Goal: Book appointment/travel/reservation

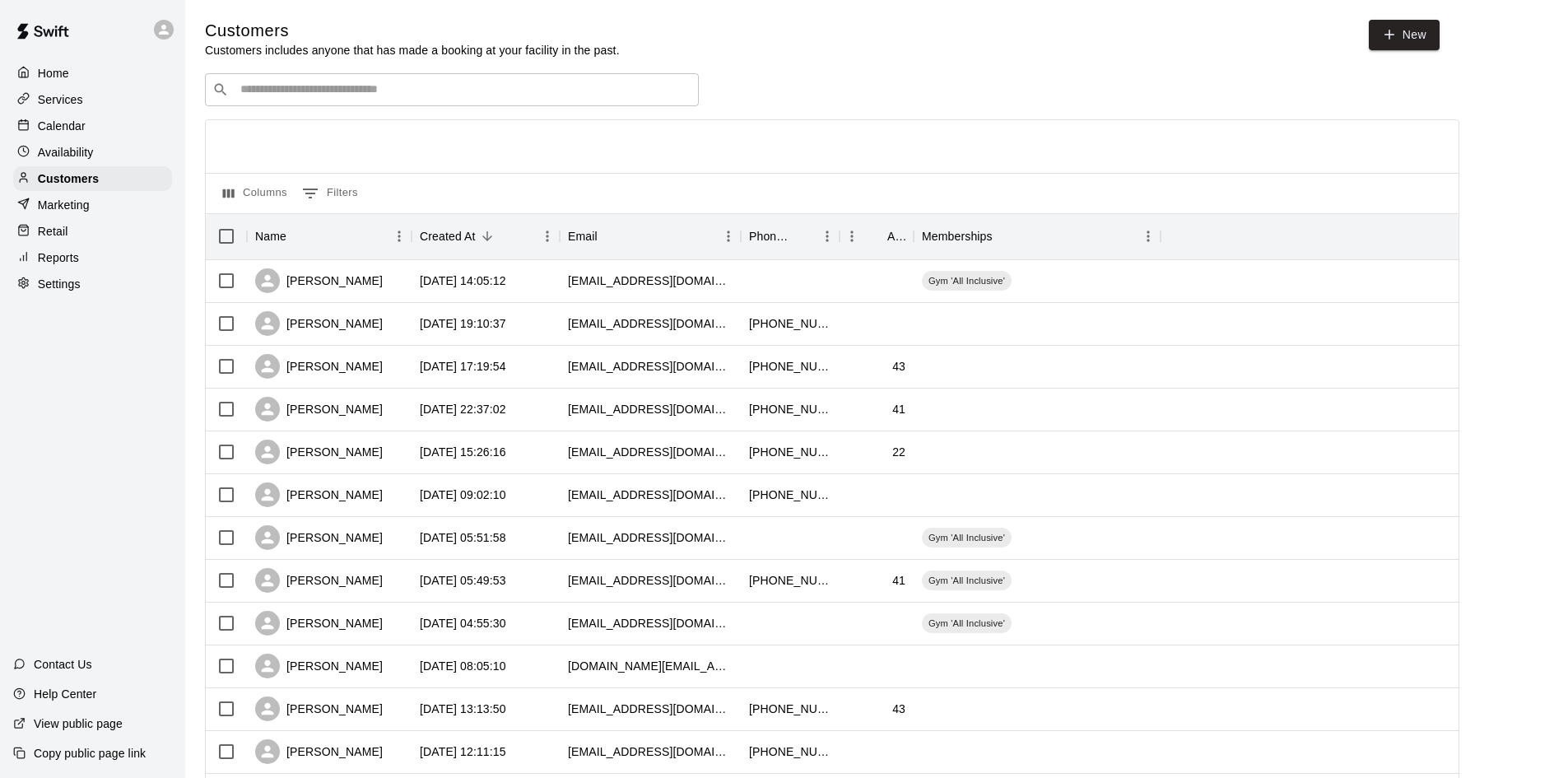
click at [309, 96] on input "Search customers by name or email" at bounding box center [463, 90] width 456 height 17
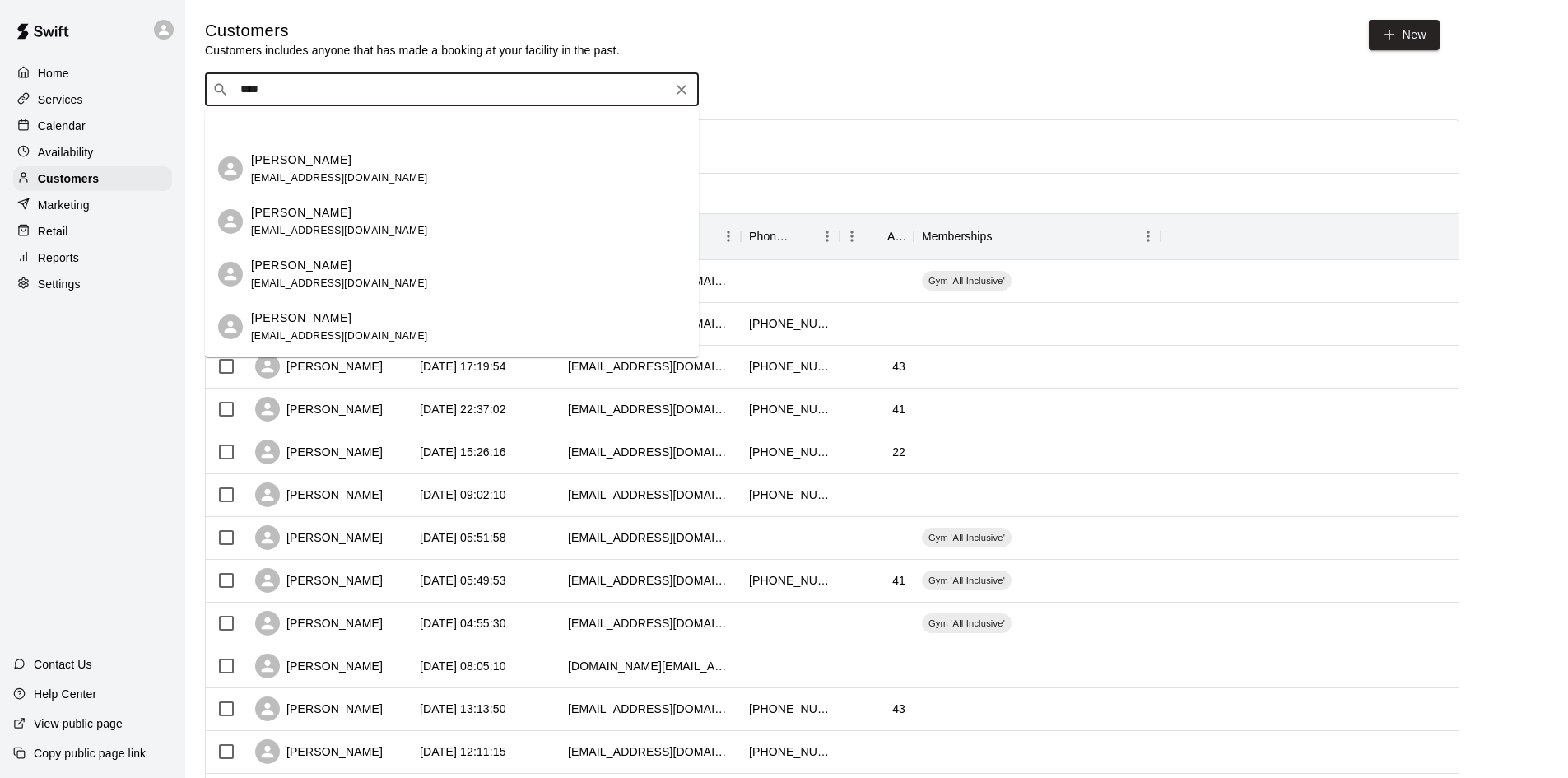
scroll to position [247, 0]
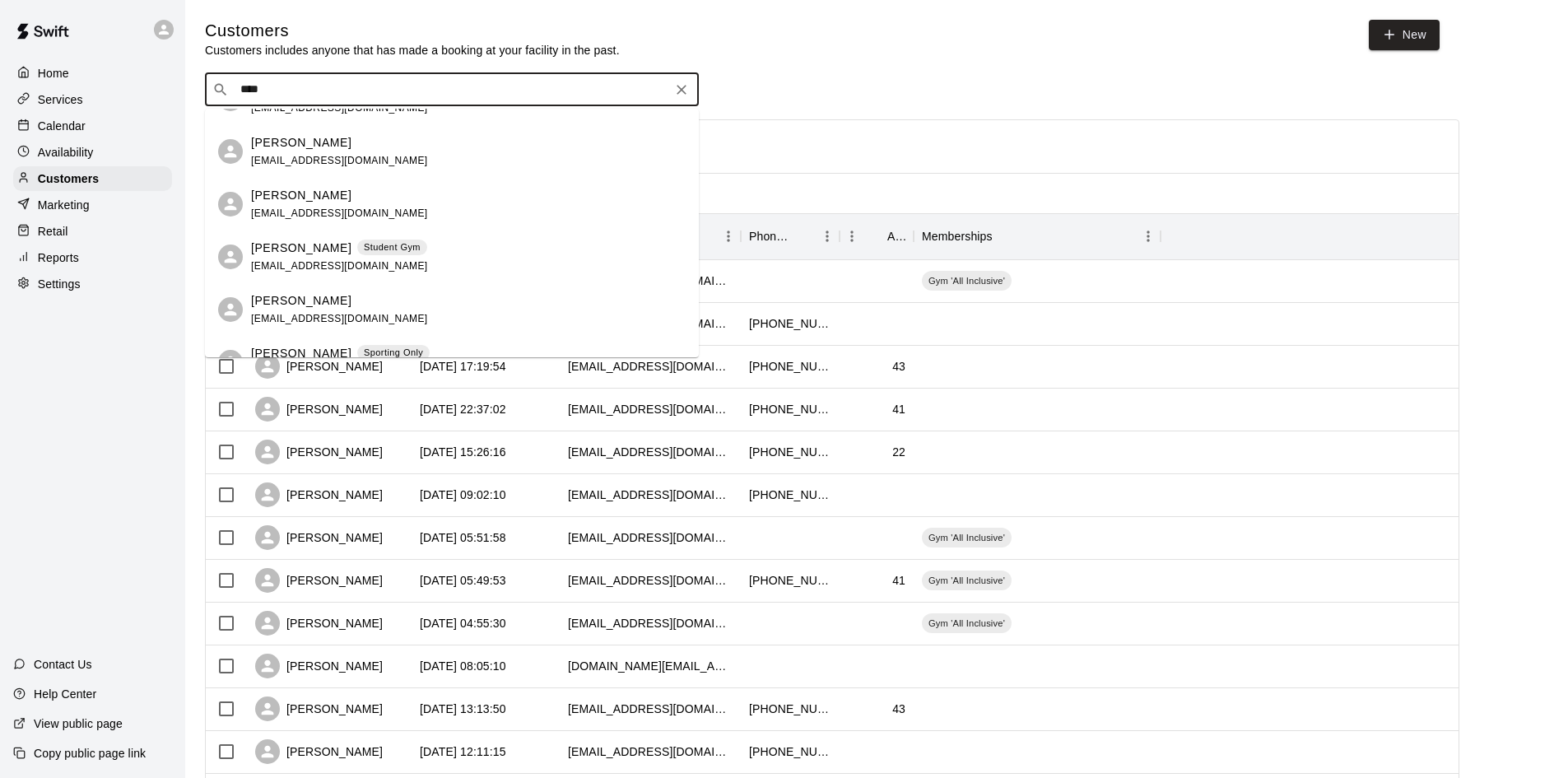
type input "*****"
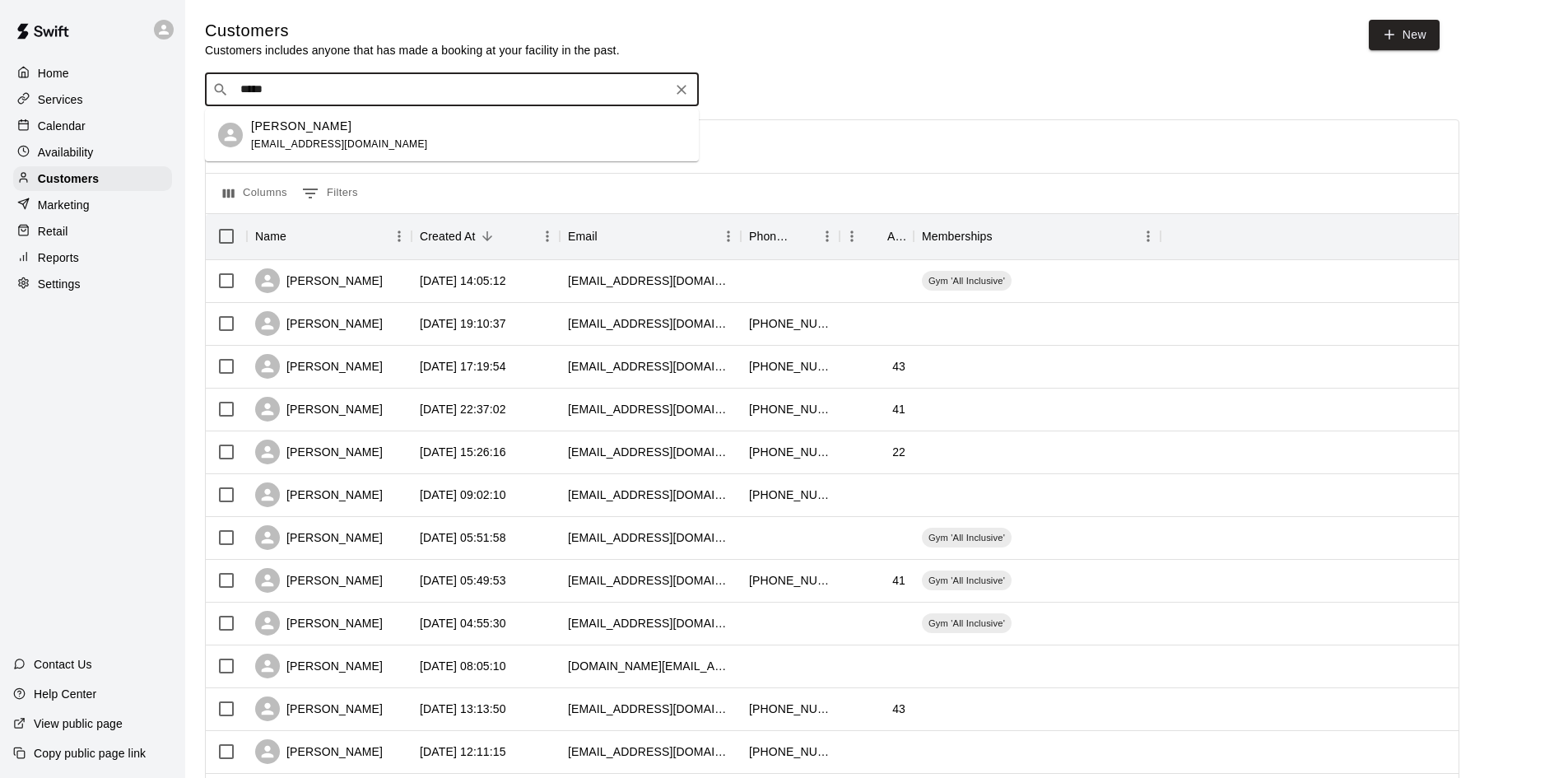
scroll to position [0, 0]
click at [368, 137] on div "Mattie Snow championsclubllc@gmail.com" at bounding box center [339, 135] width 177 height 35
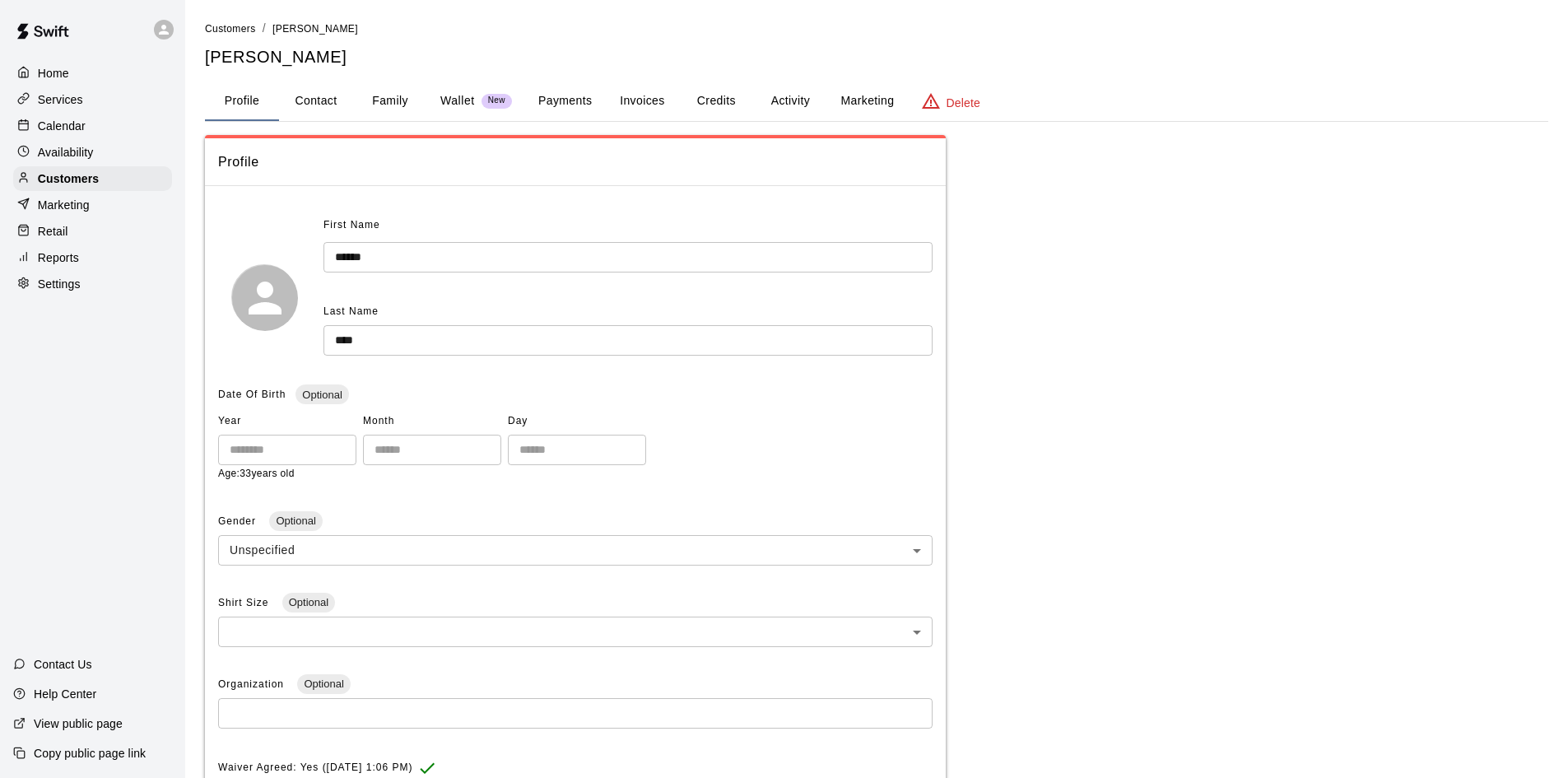
click at [316, 92] on button "Contact" at bounding box center [316, 101] width 74 height 40
select select "**"
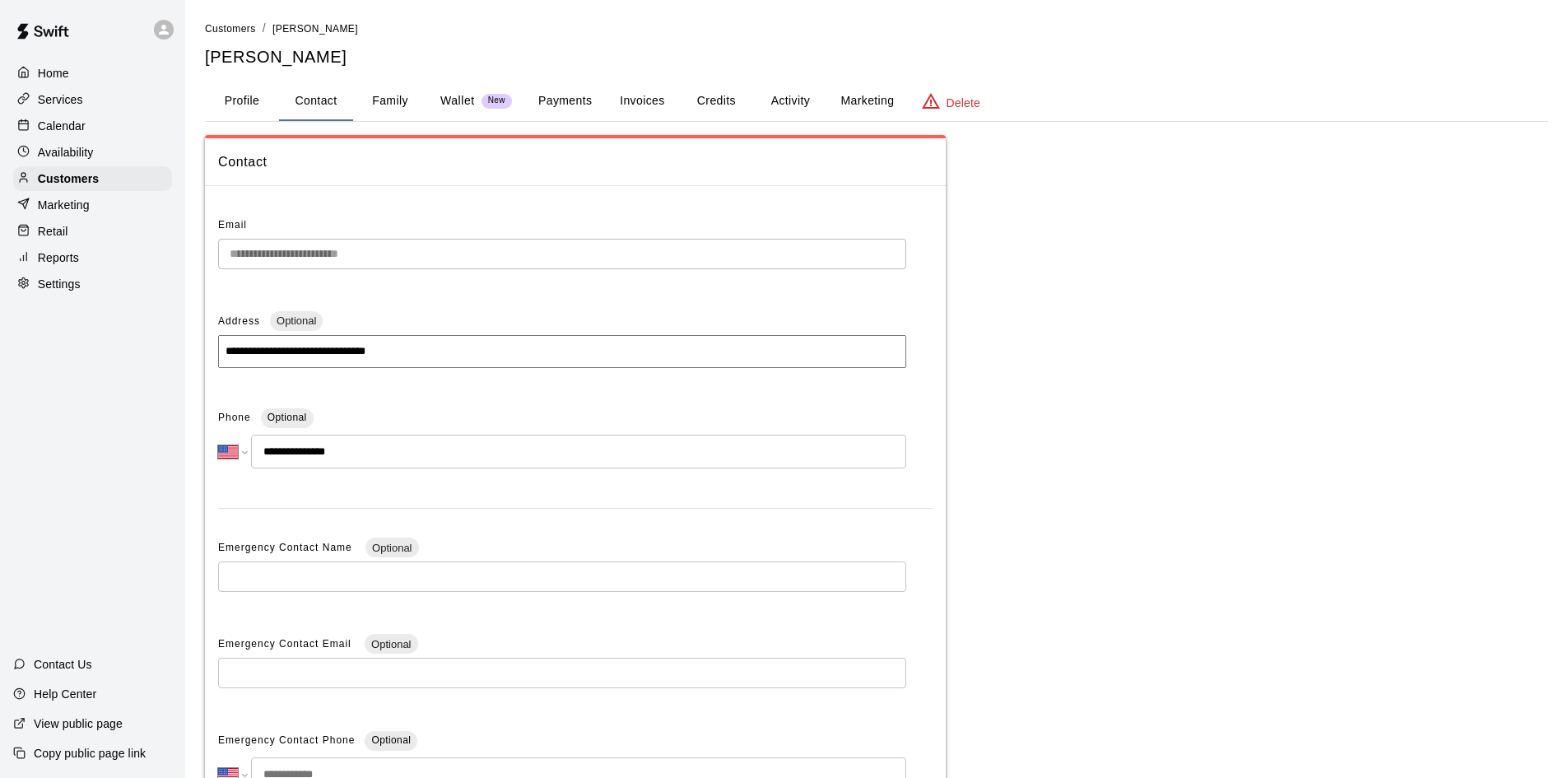
click at [216, 240] on div "**********" at bounding box center [574, 522] width 741 height 645
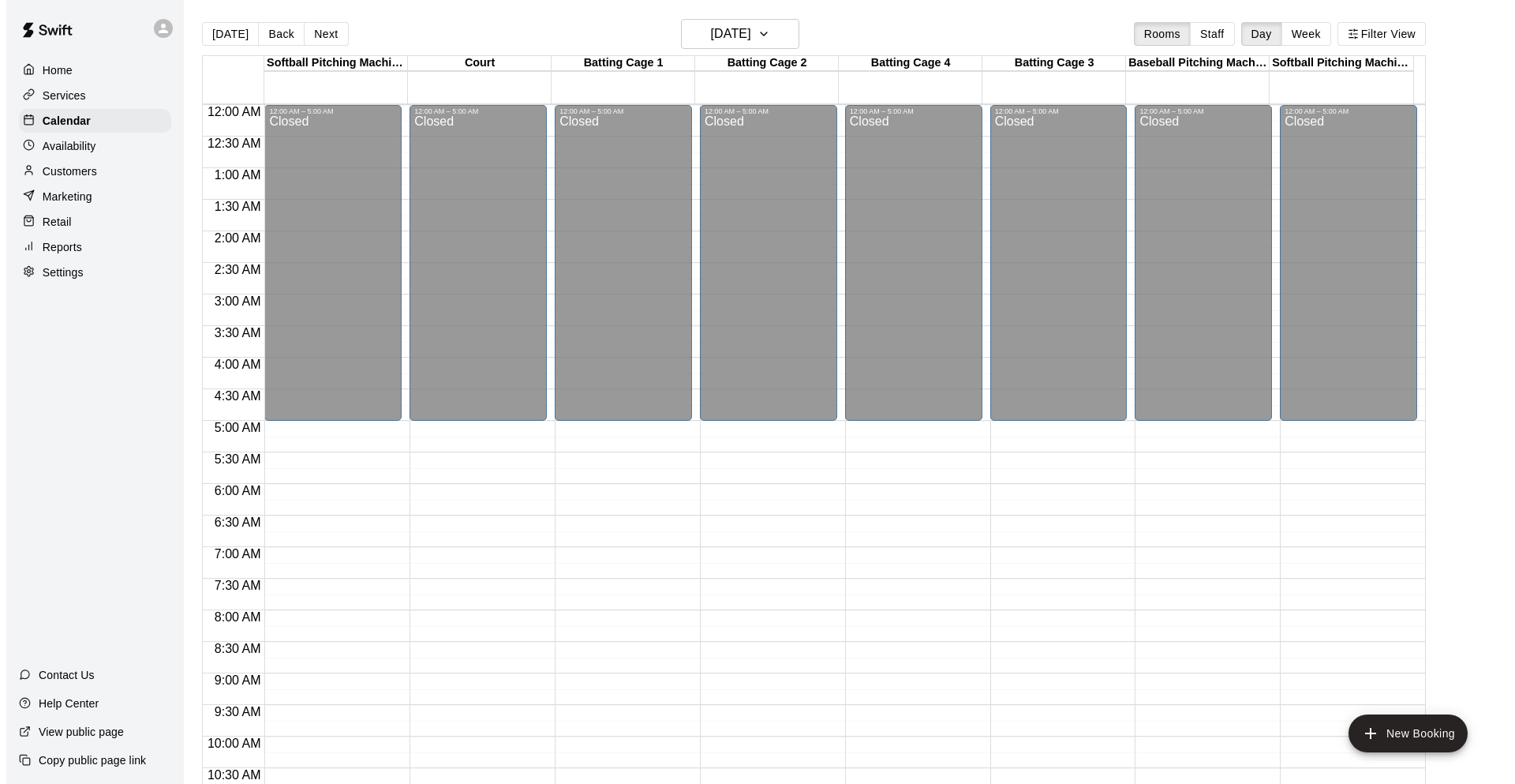
scroll to position [771, 0]
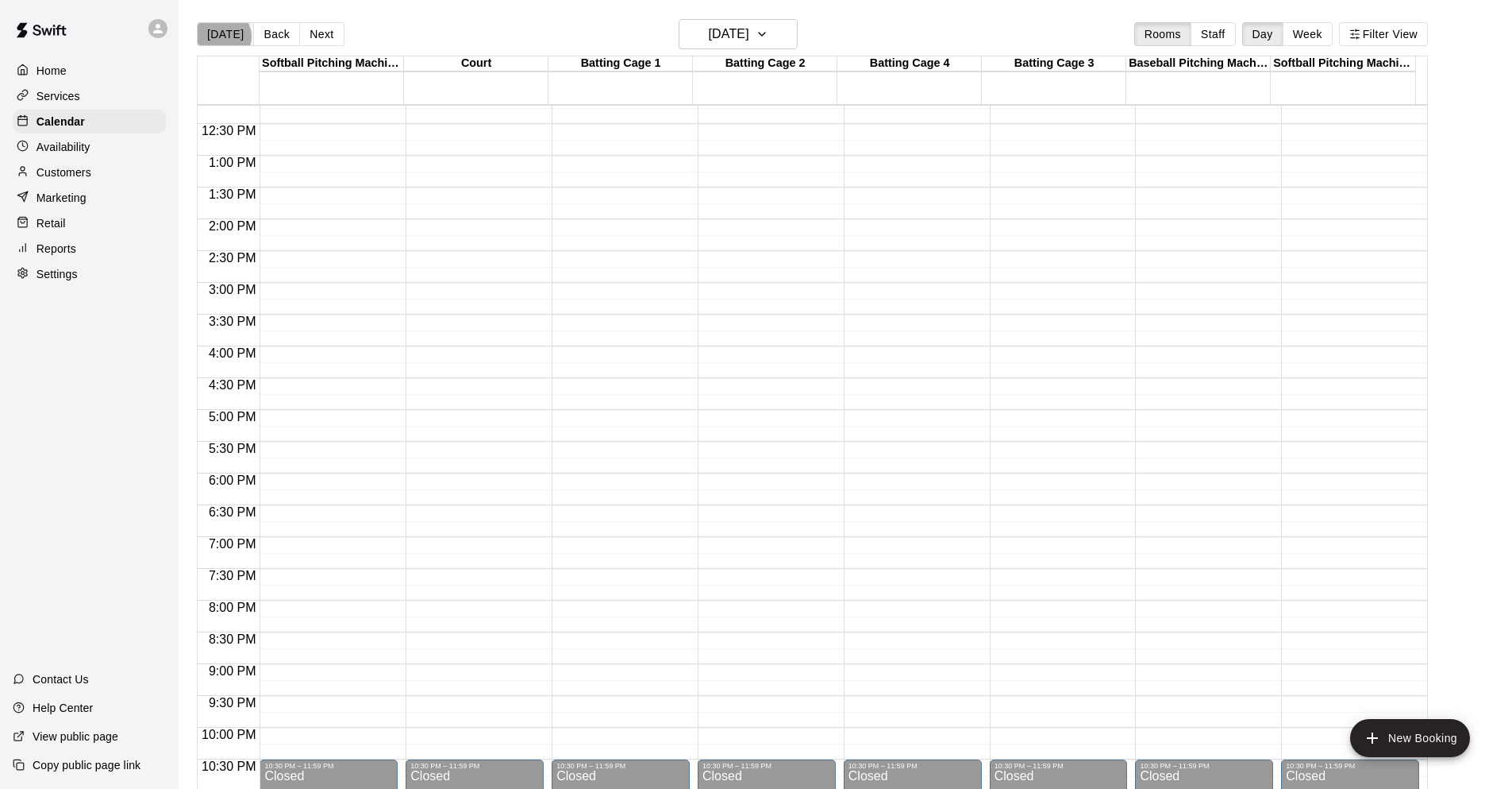
click at [221, 36] on button "Today" at bounding box center [224, 34] width 57 height 24
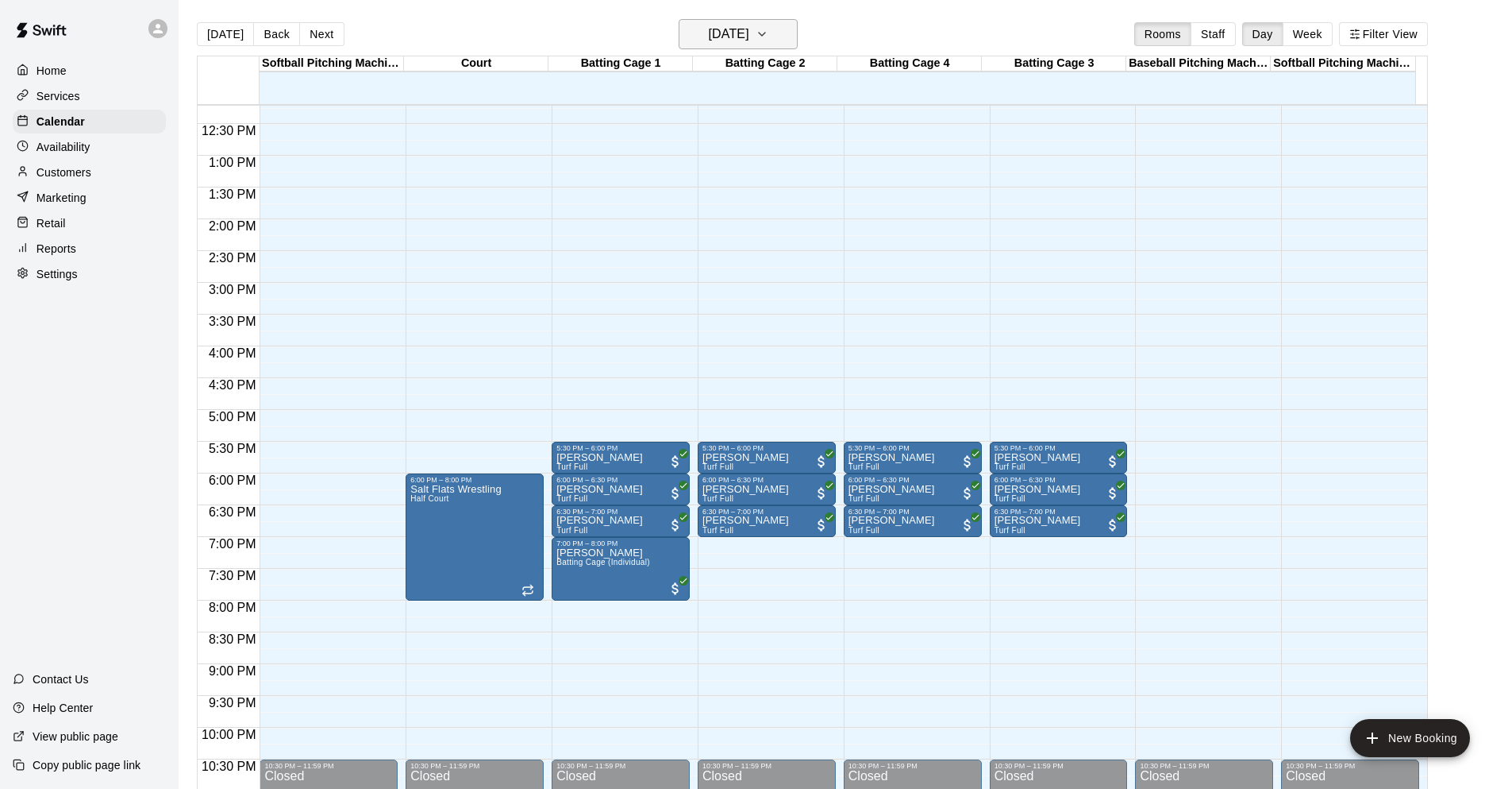
click at [746, 34] on h6 "Monday Oct 13" at bounding box center [729, 34] width 41 height 22
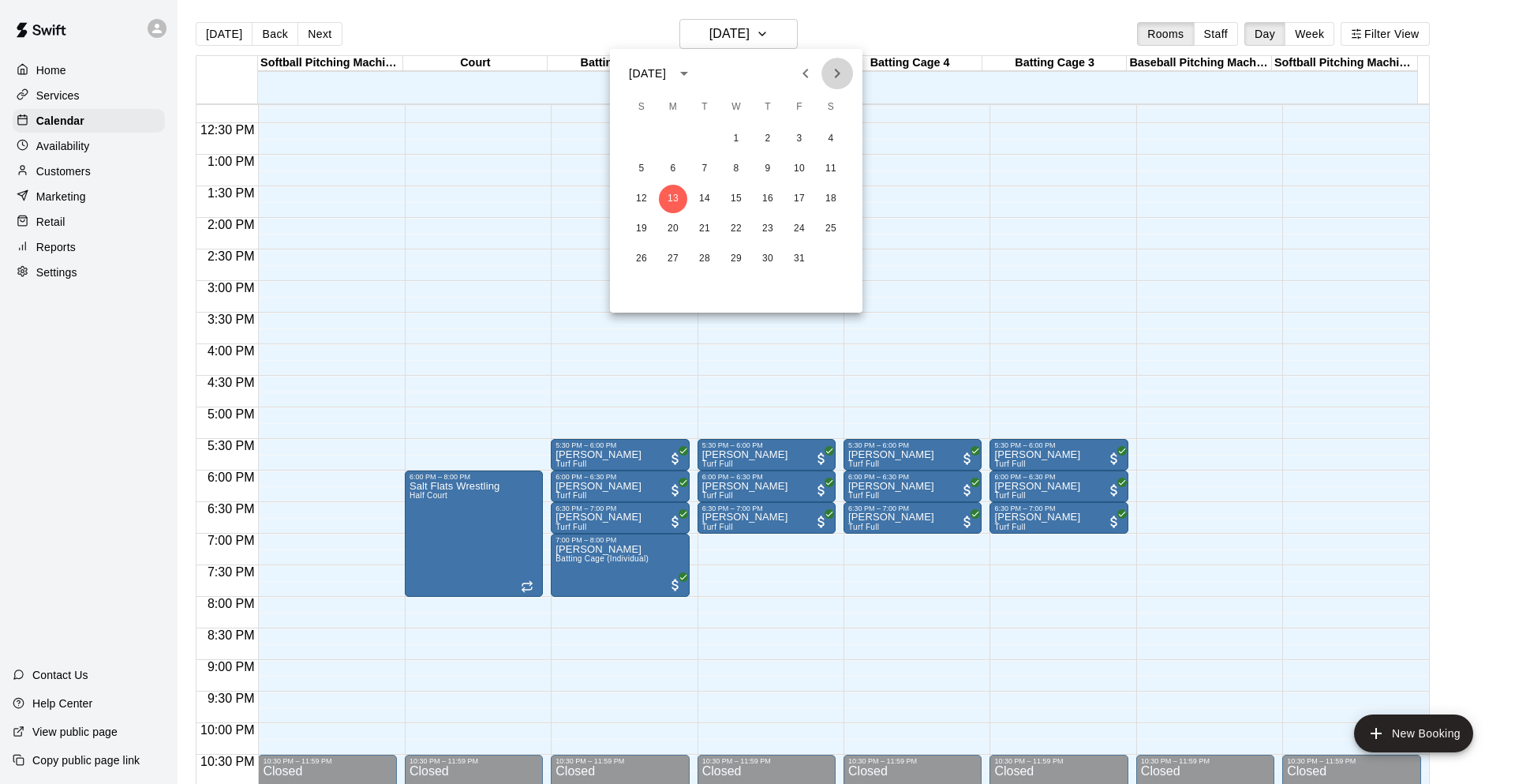
click at [829, 75] on icon "Next month" at bounding box center [837, 73] width 19 height 19
click at [830, 75] on icon "Next month" at bounding box center [837, 73] width 19 height 19
click at [835, 73] on icon "Next month" at bounding box center [837, 73] width 19 height 19
click at [671, 163] on button "5" at bounding box center [673, 169] width 29 height 29
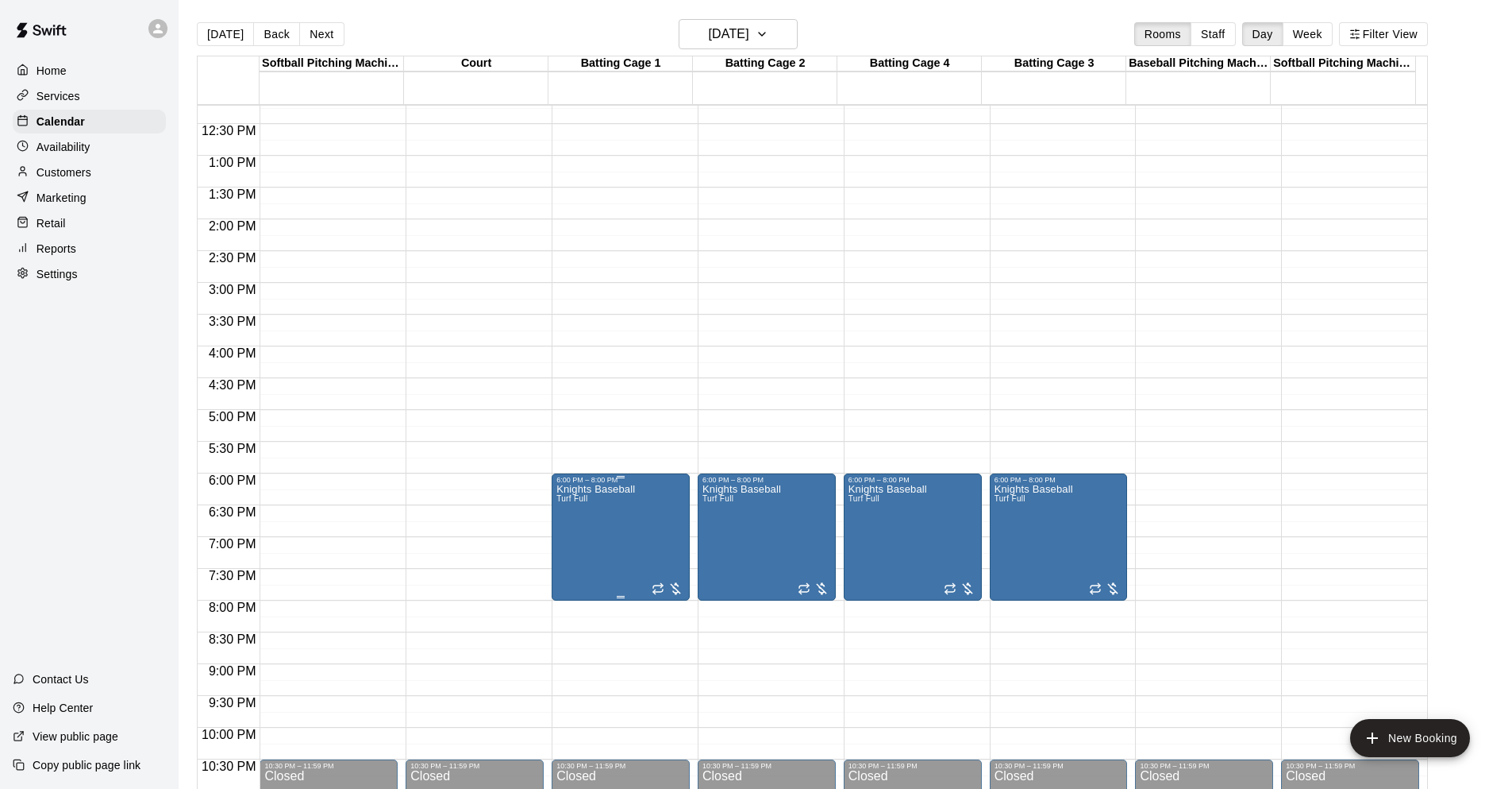
click at [561, 498] on button "edit" at bounding box center [570, 502] width 31 height 31
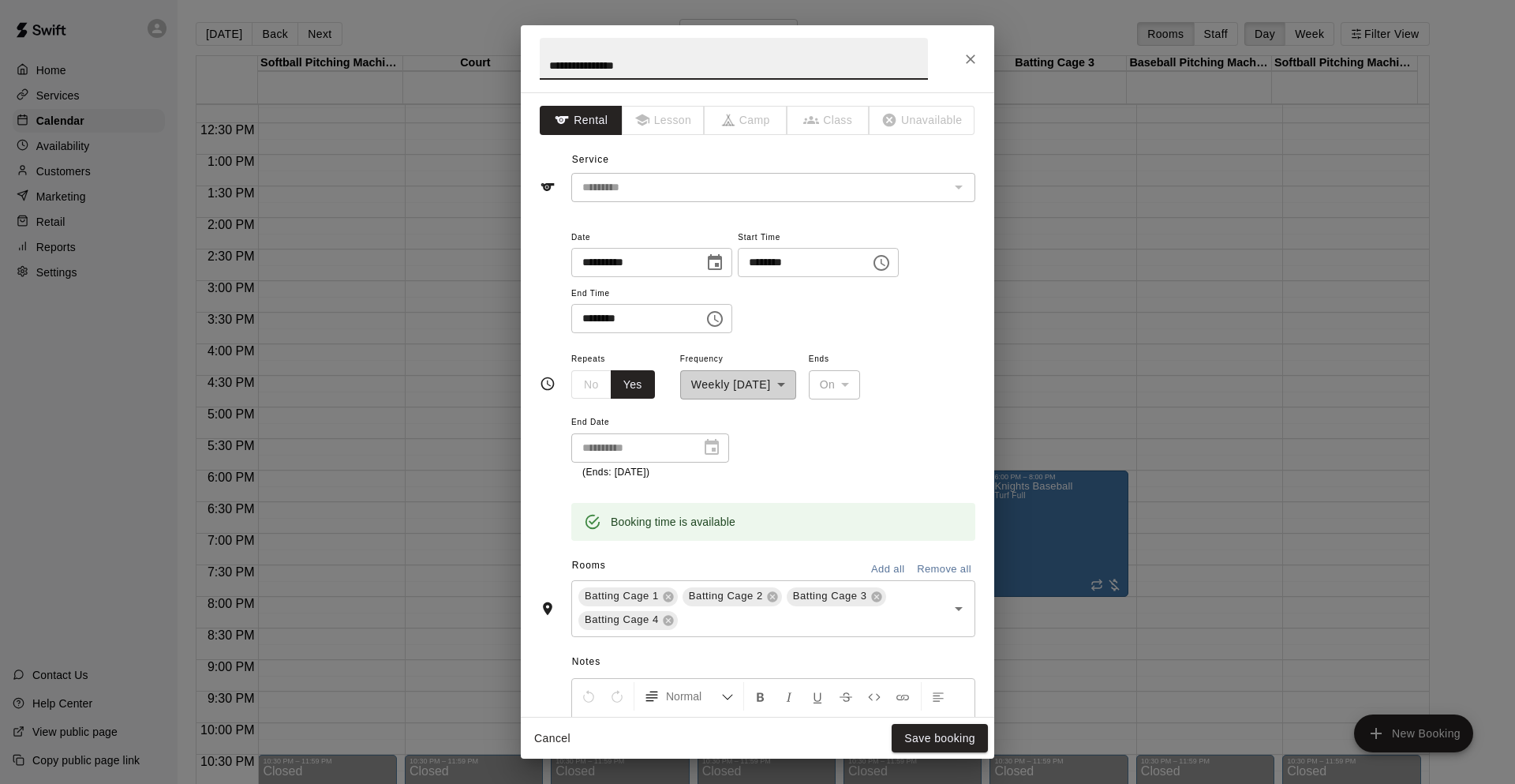
click at [693, 326] on input "********" at bounding box center [632, 318] width 121 height 29
click at [724, 320] on icon "Choose time, selected time is 8:00 PM" at bounding box center [715, 318] width 19 height 19
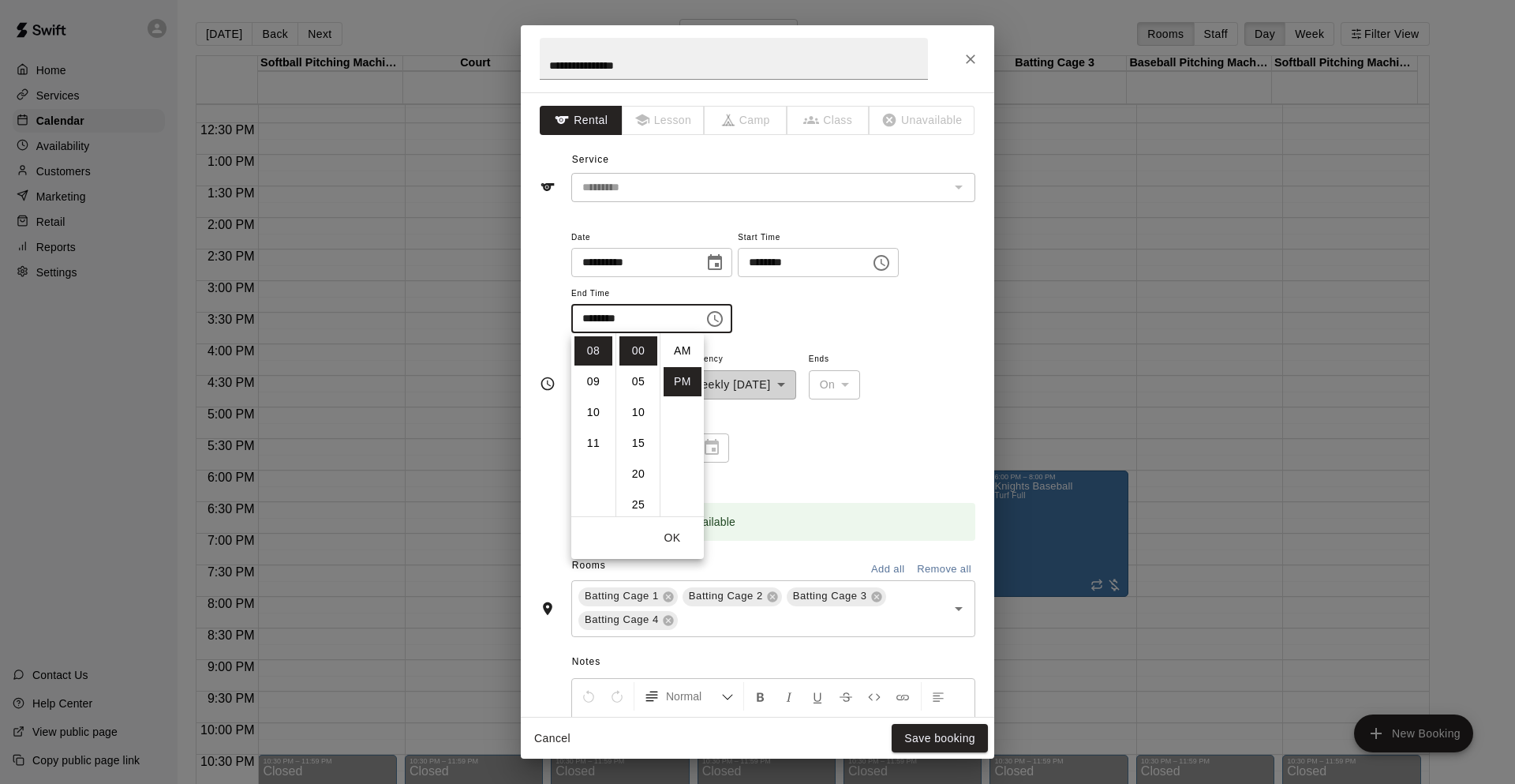
scroll to position [29, 0]
click at [595, 377] on li "09" at bounding box center [593, 381] width 38 height 29
type input "********"
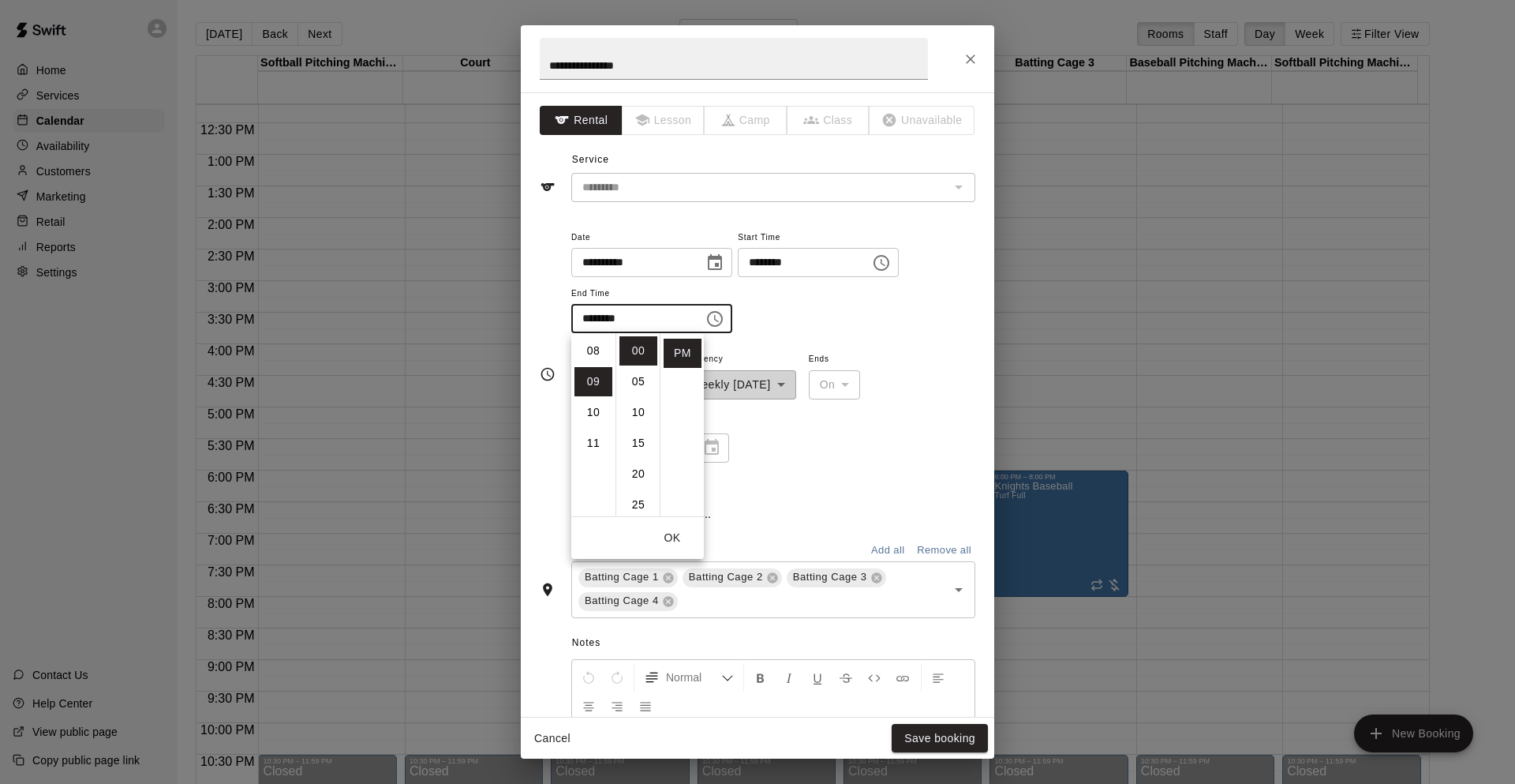
scroll to position [277, 0]
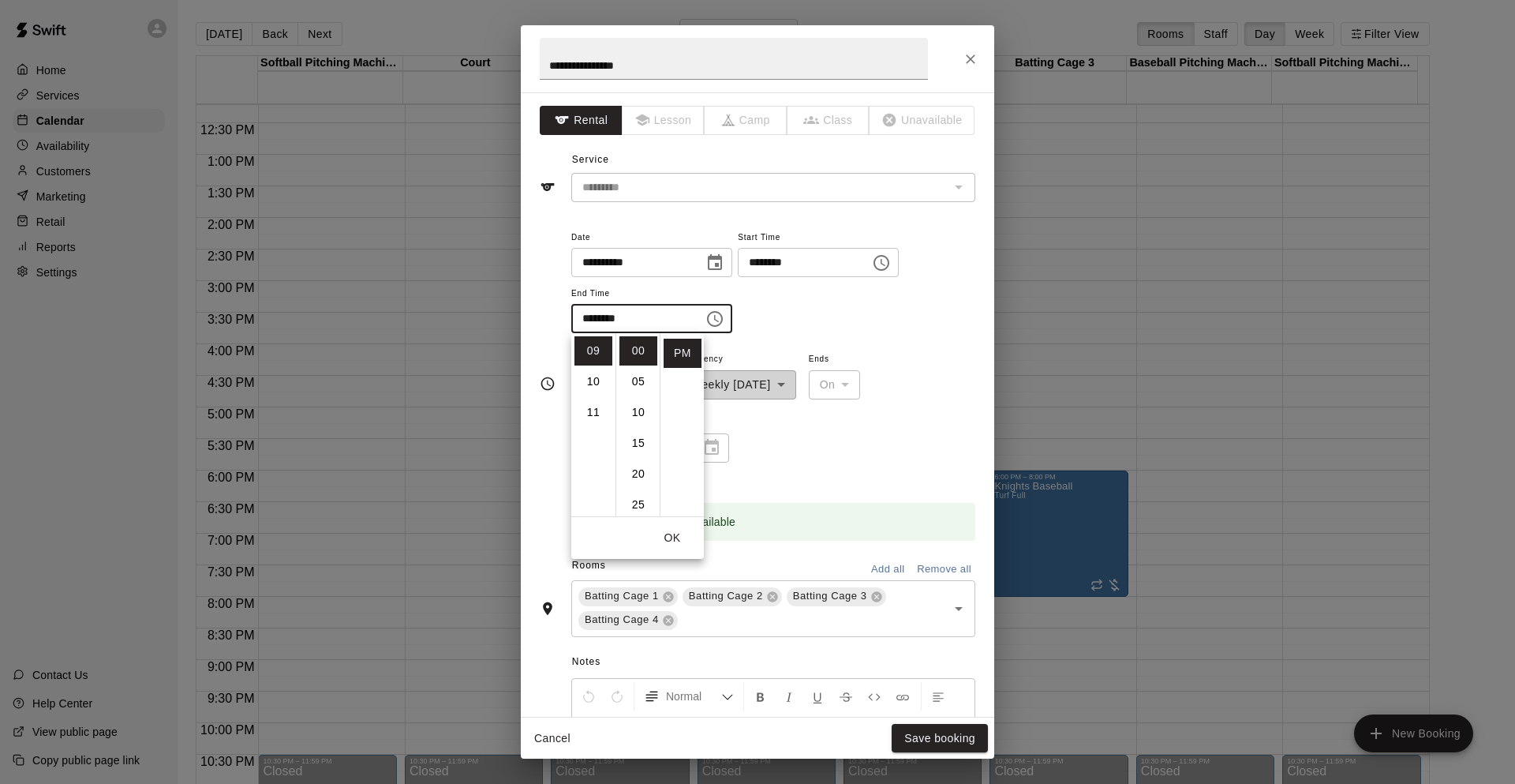
click at [815, 449] on div "**********" at bounding box center [773, 414] width 404 height 131
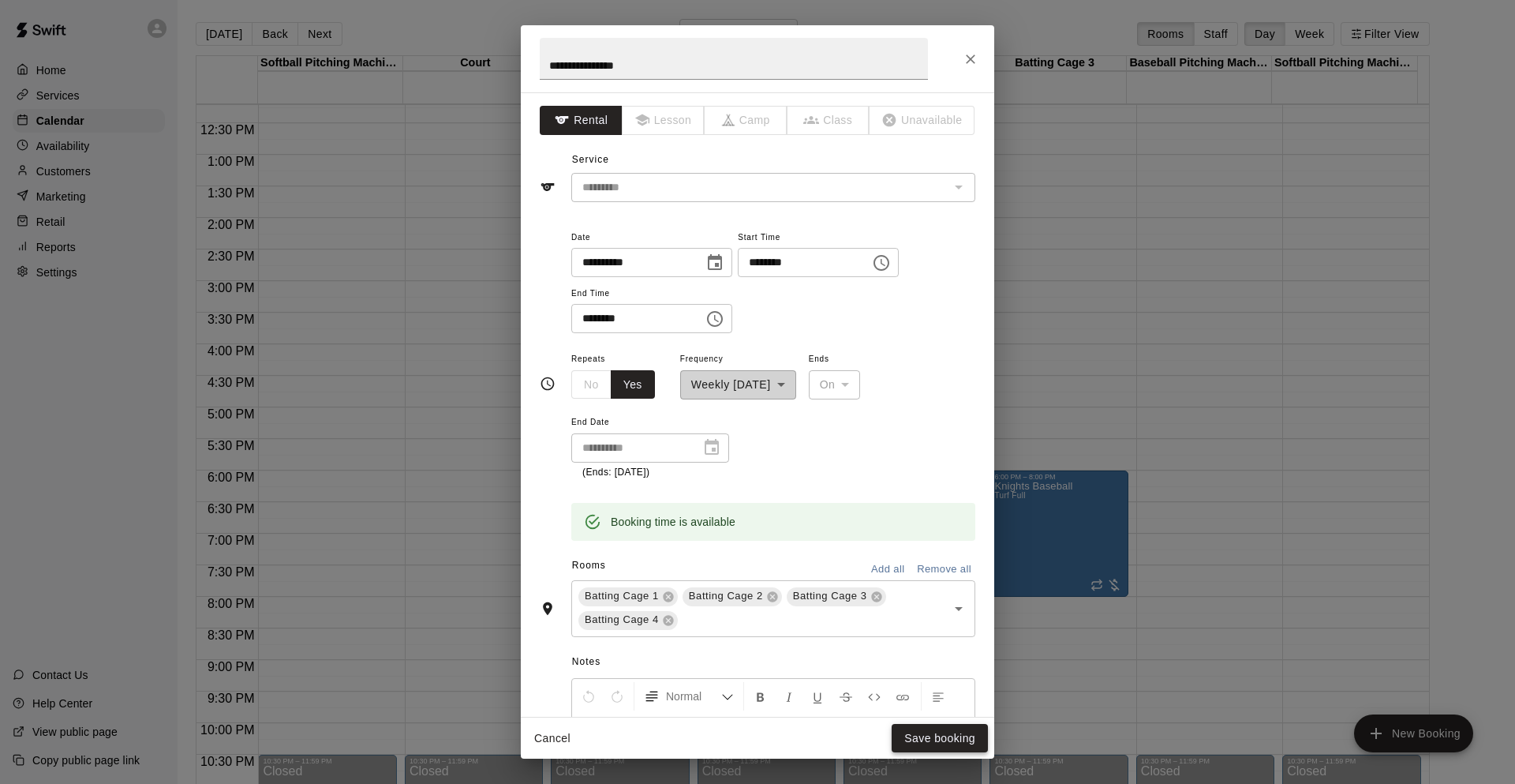
click at [926, 735] on button "Save booking" at bounding box center [940, 738] width 96 height 29
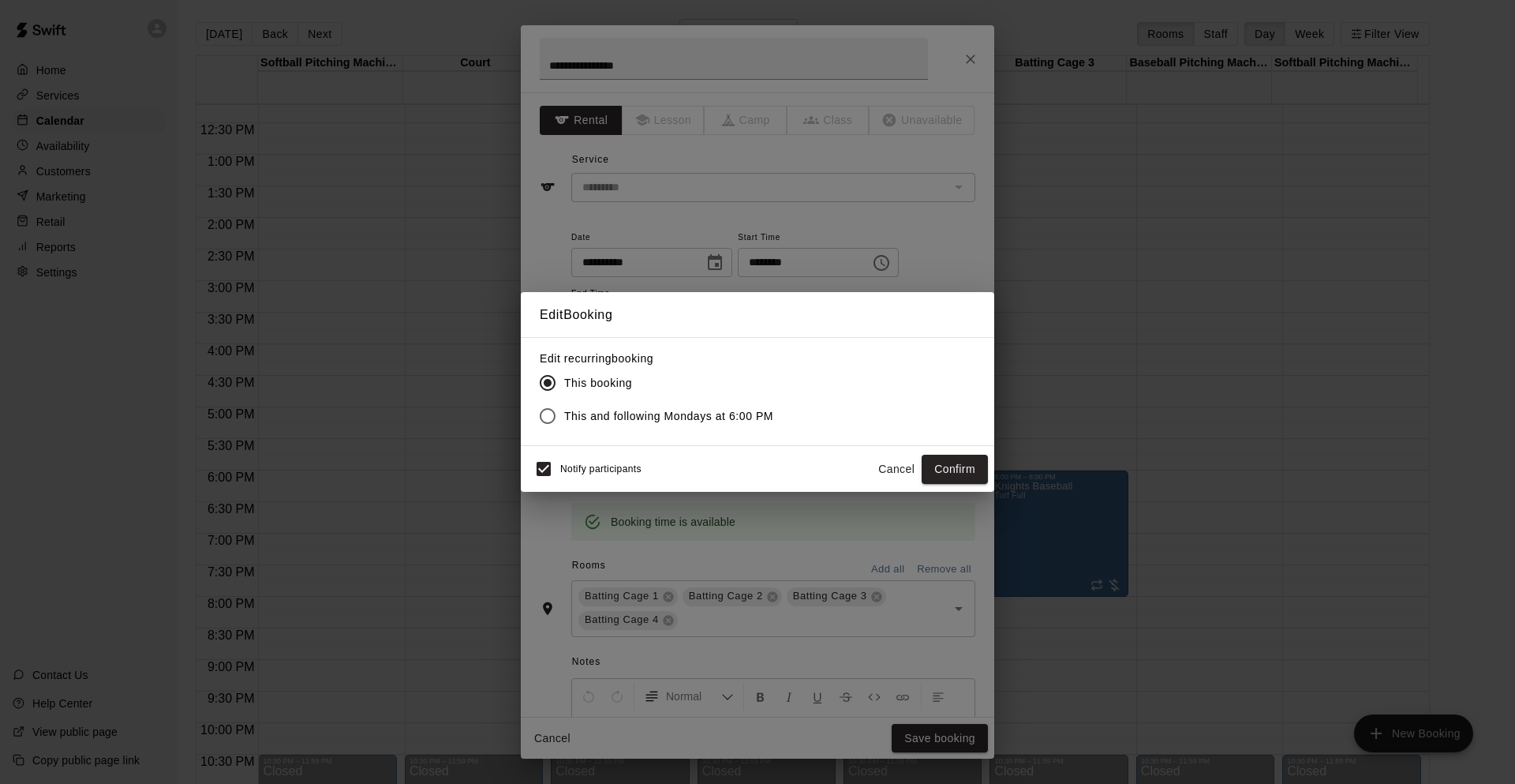
click at [631, 409] on span "This and following Mondays at 6:00 PM" at bounding box center [669, 416] width 209 height 17
click at [933, 471] on button "Confirm" at bounding box center [955, 469] width 67 height 29
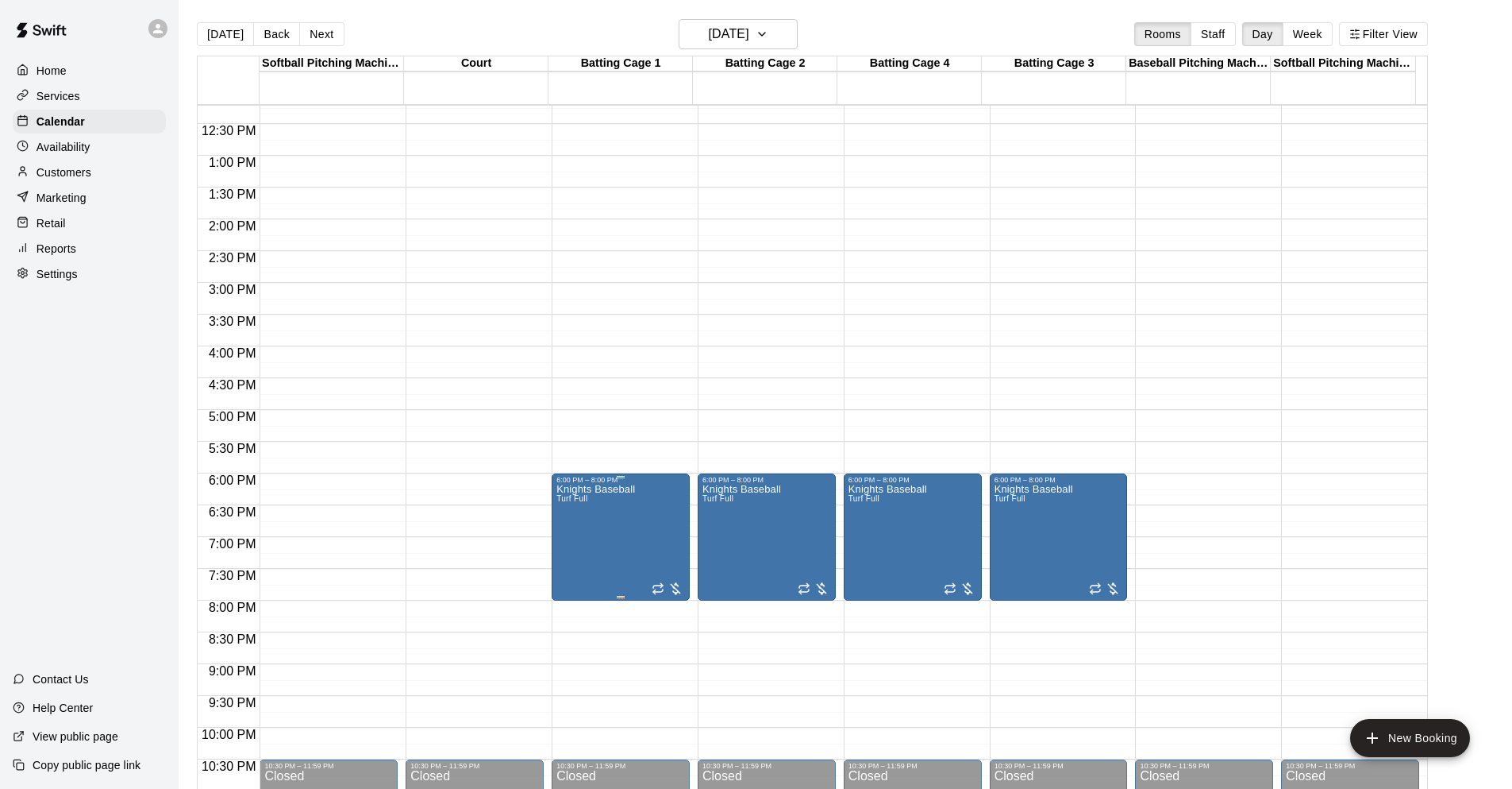
click at [565, 505] on icon "edit" at bounding box center [571, 503] width 19 height 19
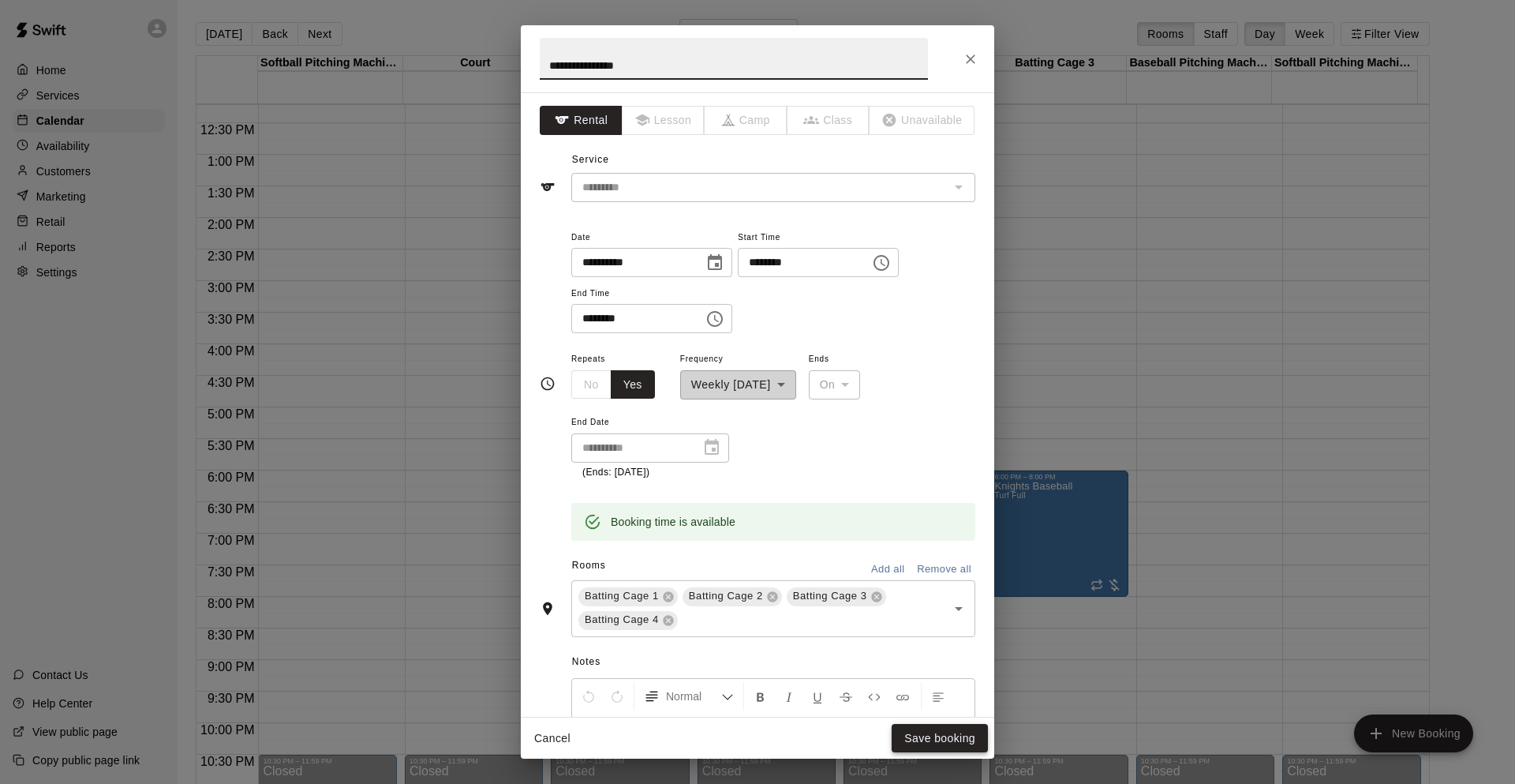
click at [919, 739] on button "Save booking" at bounding box center [940, 738] width 96 height 29
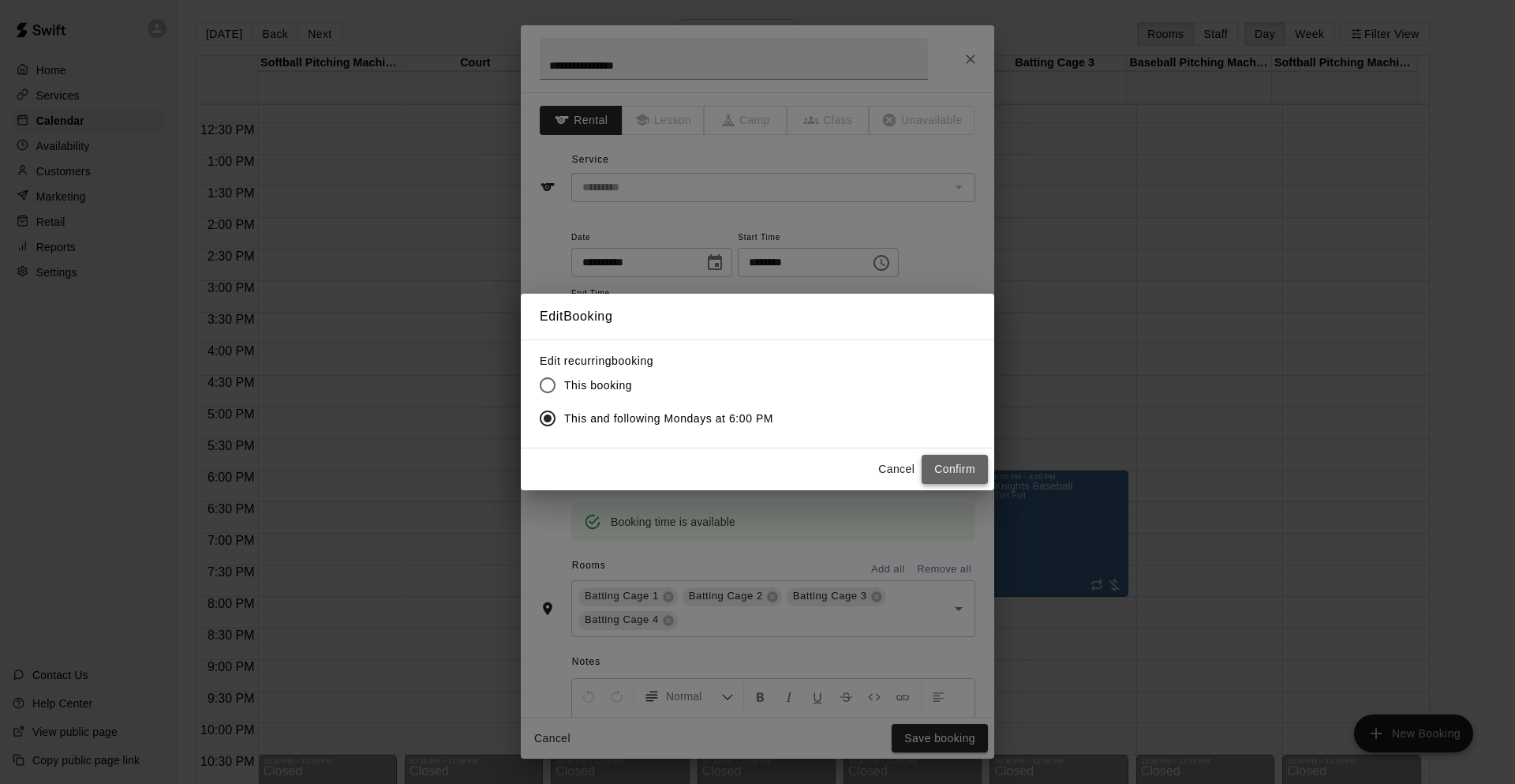
click at [958, 470] on button "Confirm" at bounding box center [955, 469] width 67 height 29
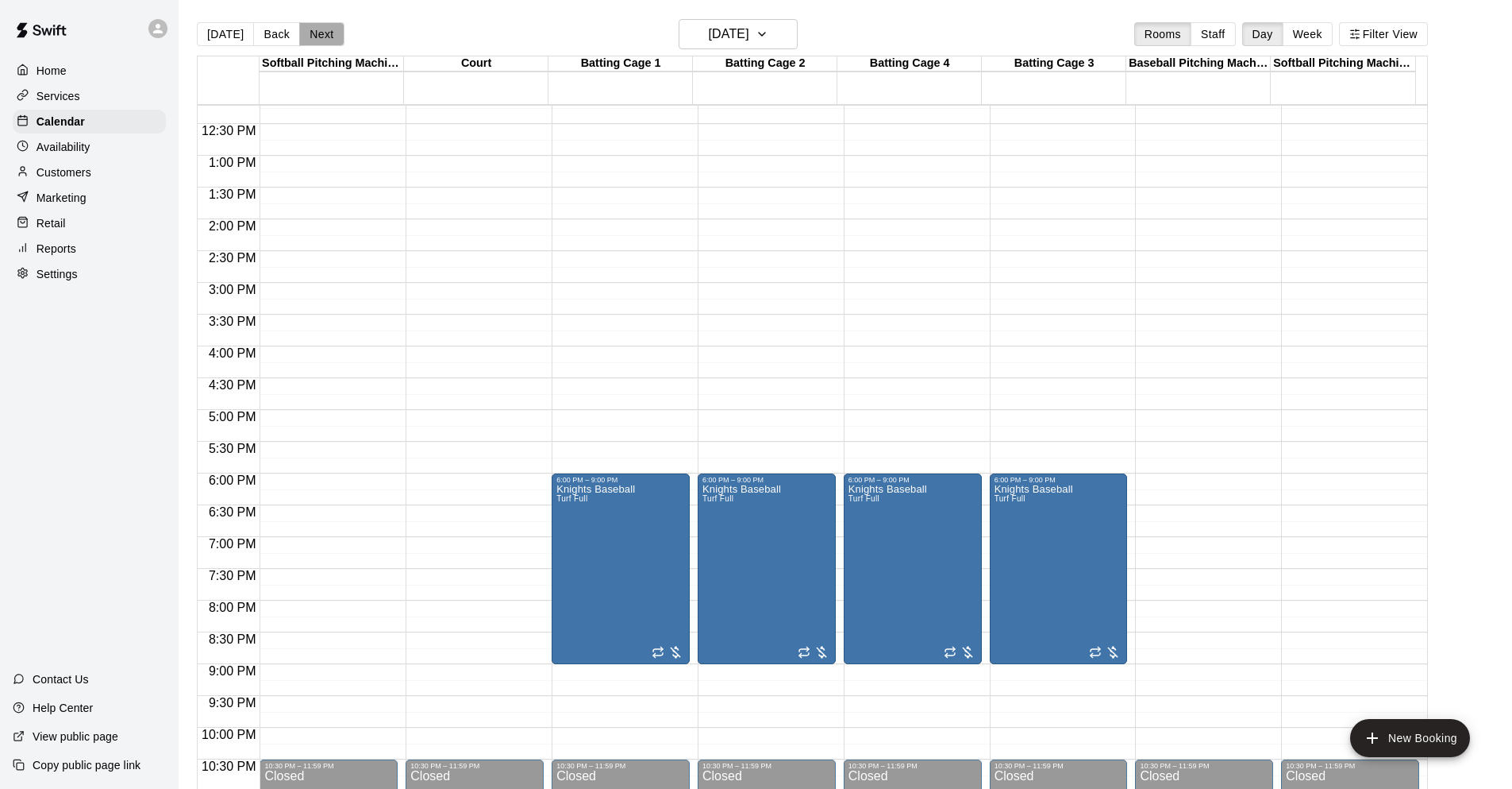
click at [313, 30] on button "Next" at bounding box center [321, 34] width 44 height 24
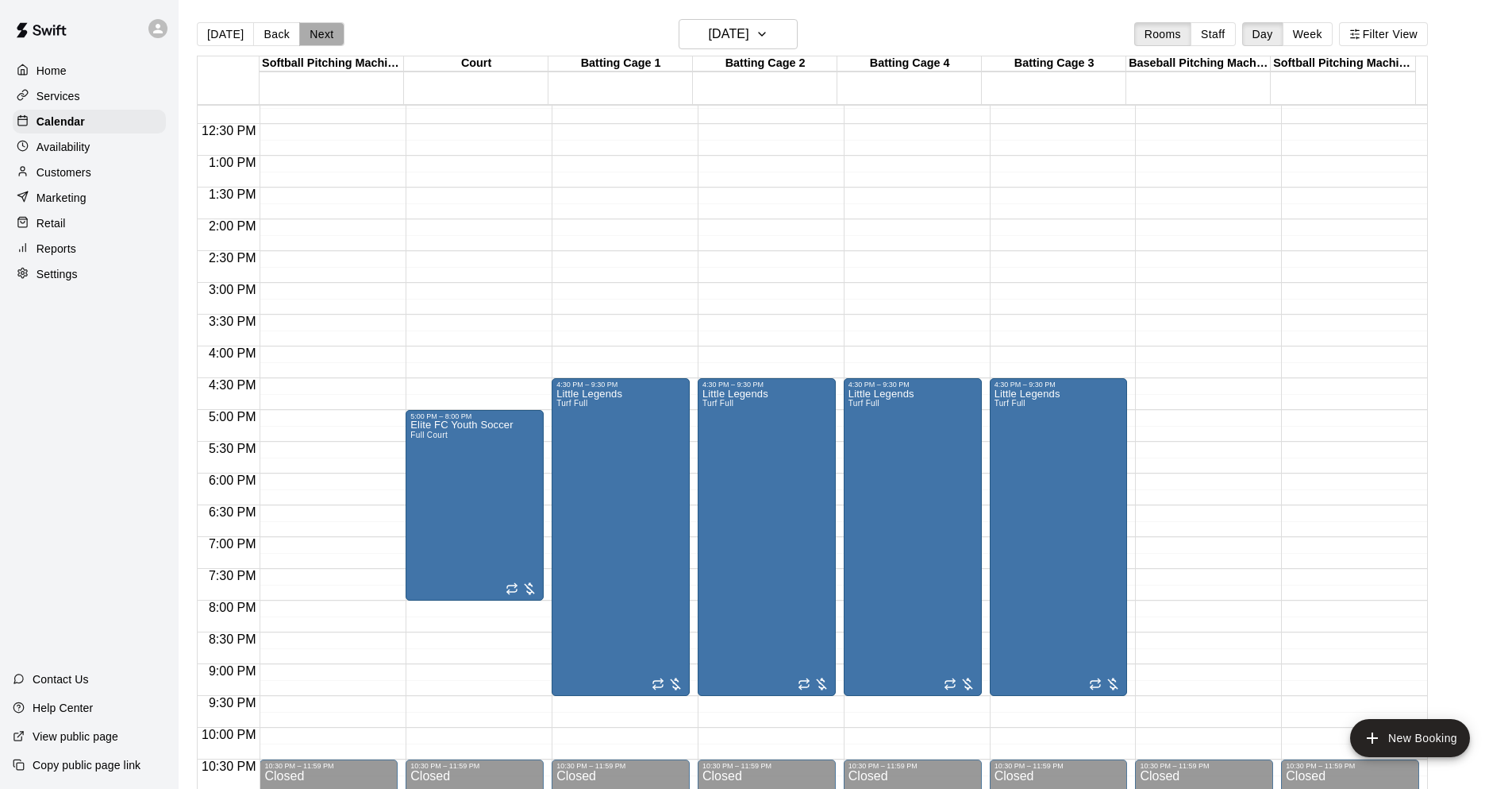
click at [313, 30] on button "Next" at bounding box center [321, 34] width 44 height 24
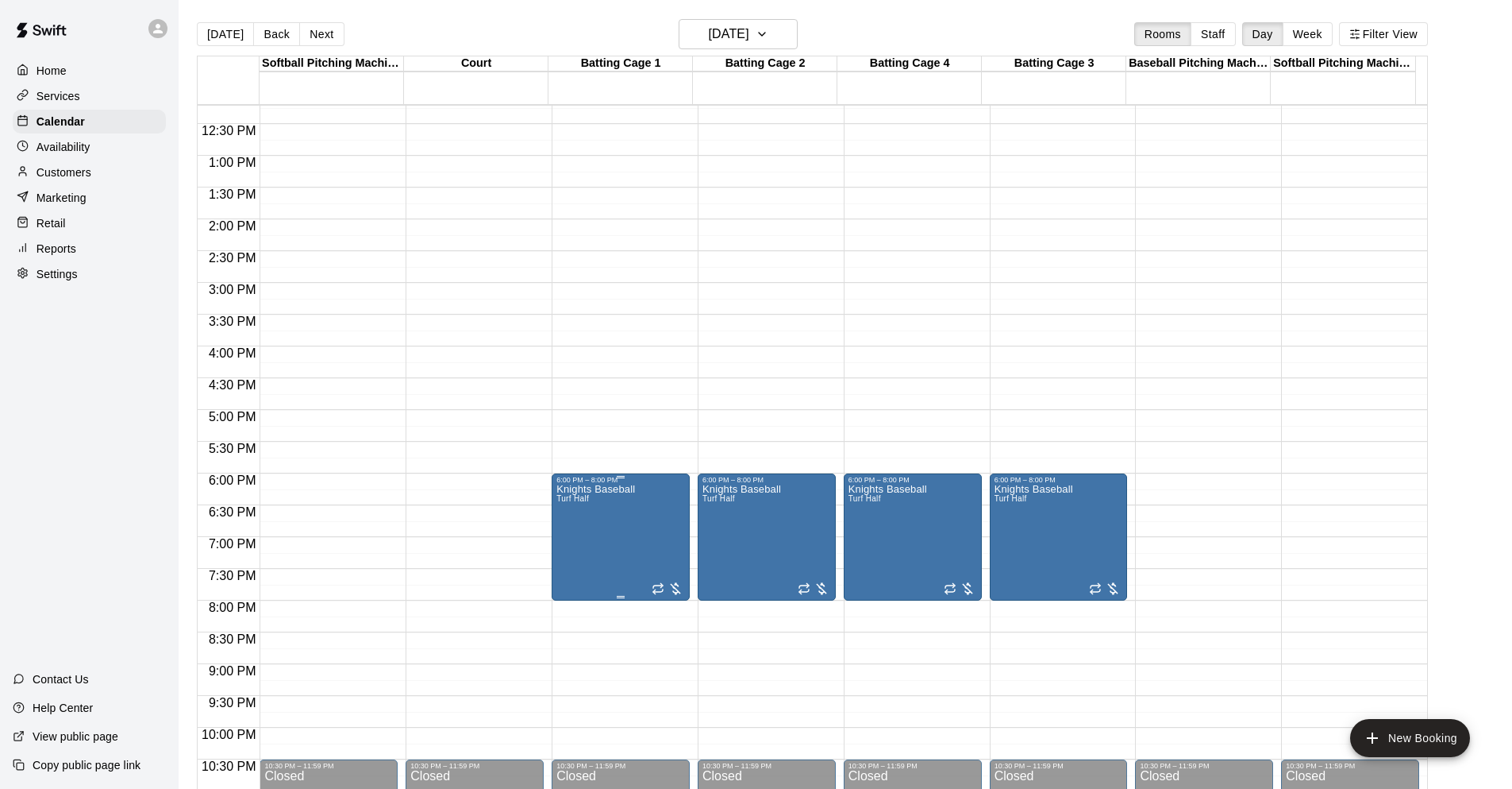
click at [572, 497] on icon "edit" at bounding box center [571, 503] width 19 height 19
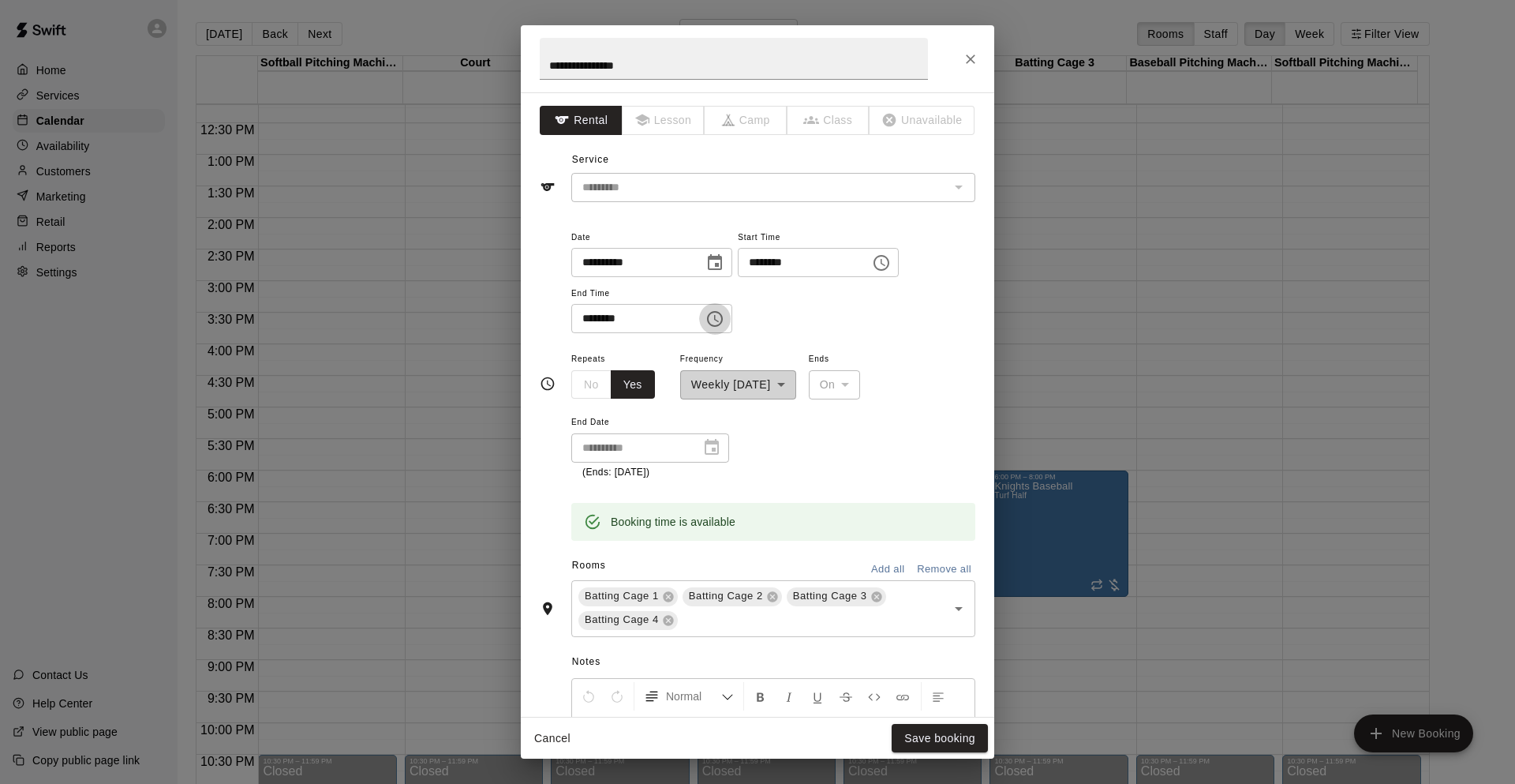
click at [724, 322] on icon "Choose time, selected time is 8:00 PM" at bounding box center [715, 318] width 19 height 19
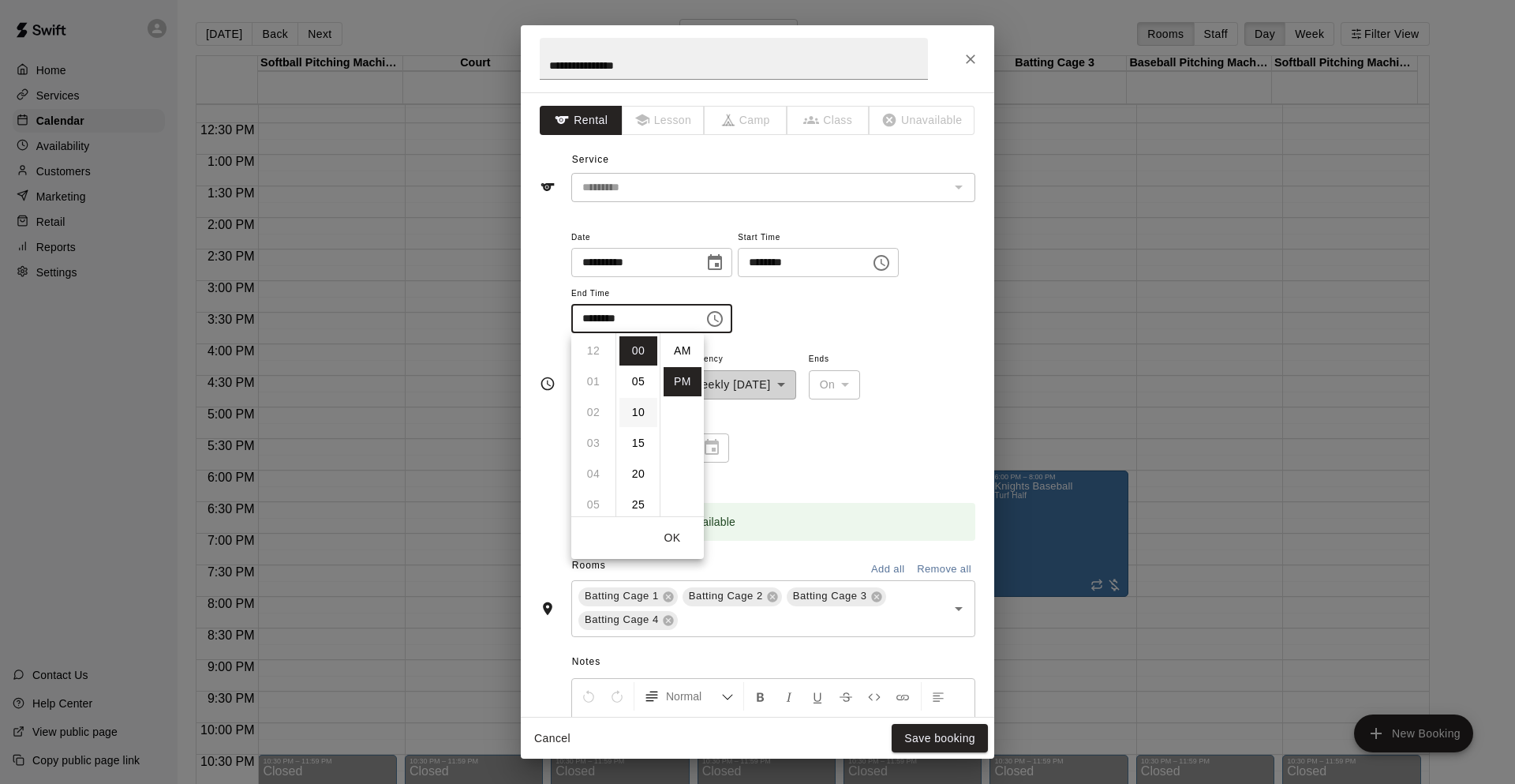
scroll to position [29, 0]
click at [595, 386] on li "09" at bounding box center [593, 381] width 38 height 29
type input "********"
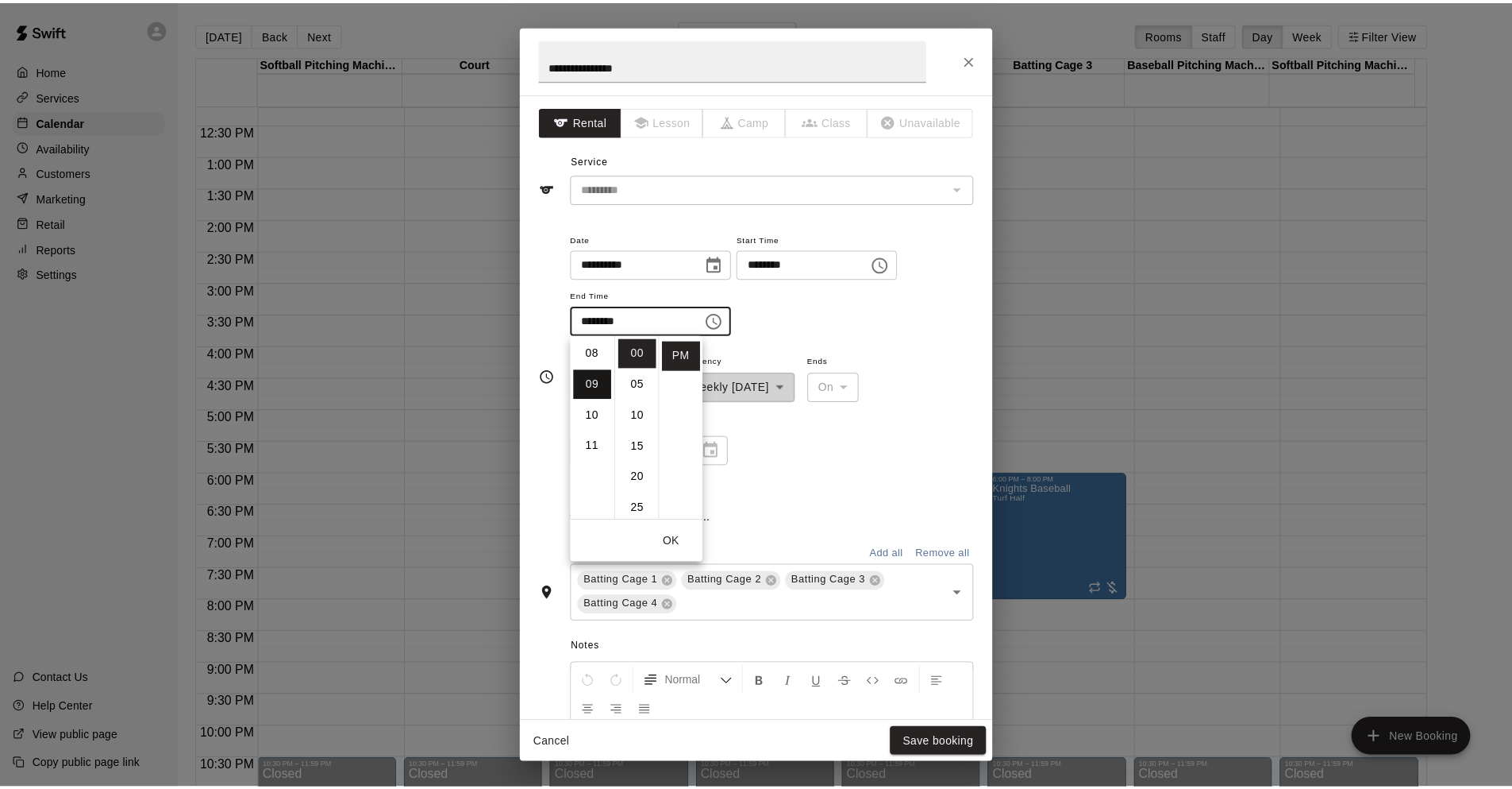
scroll to position [279, 0]
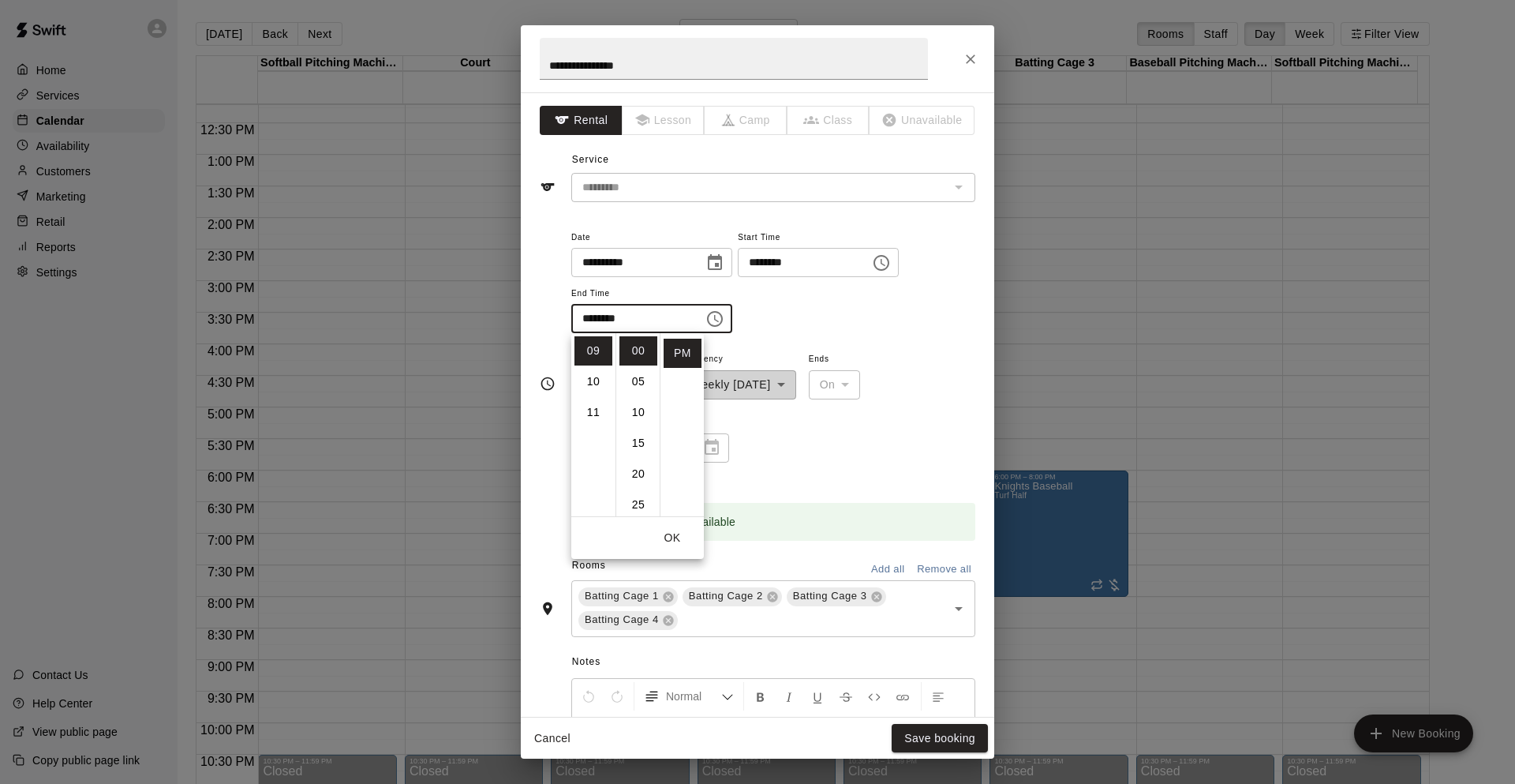
click at [796, 424] on div "**********" at bounding box center [773, 414] width 404 height 131
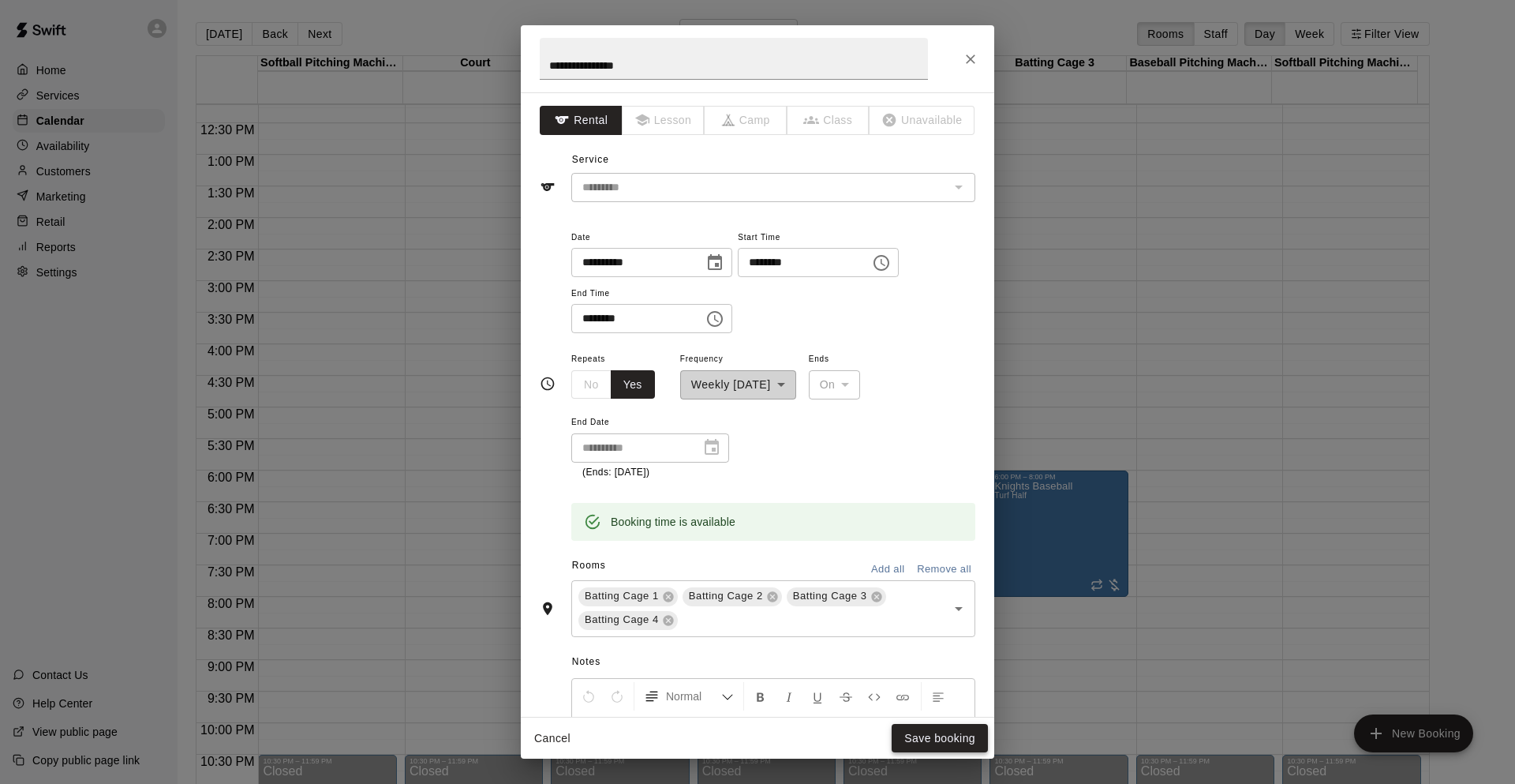
click at [929, 733] on button "Save booking" at bounding box center [940, 738] width 96 height 29
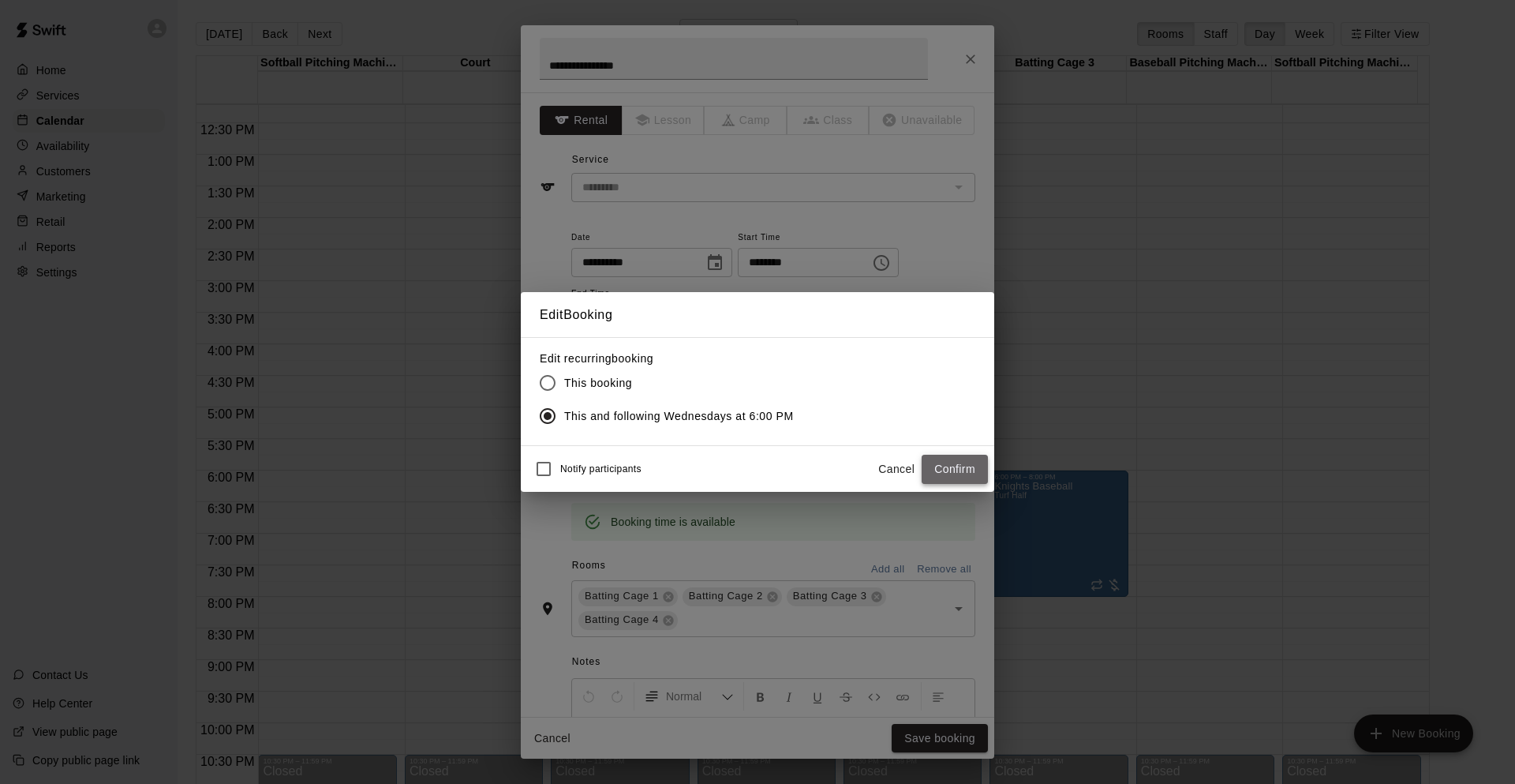
click at [947, 471] on button "Confirm" at bounding box center [955, 469] width 67 height 29
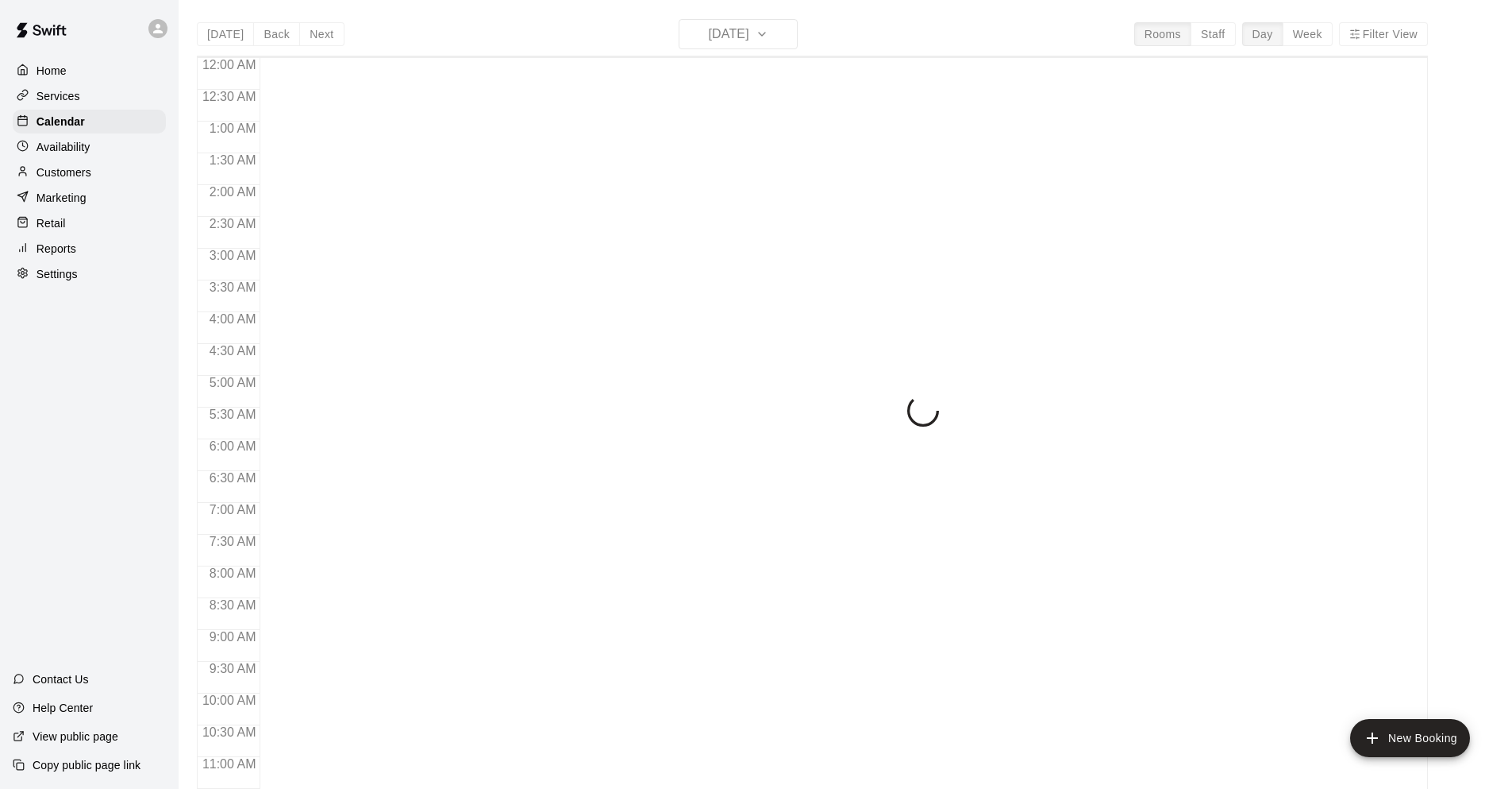
scroll to position [520, 0]
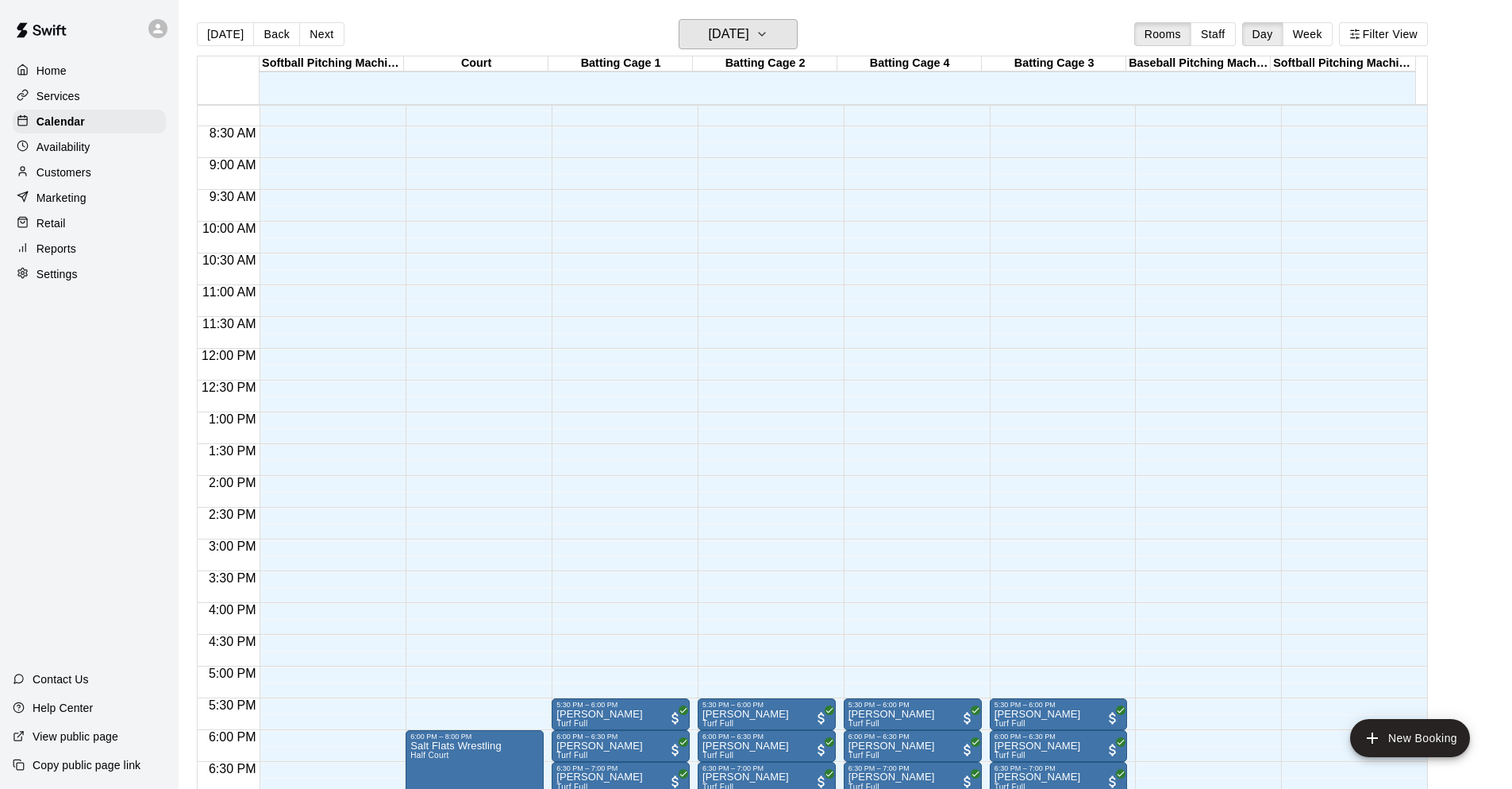
click at [725, 31] on h6 "Monday Oct 13" at bounding box center [729, 34] width 41 height 22
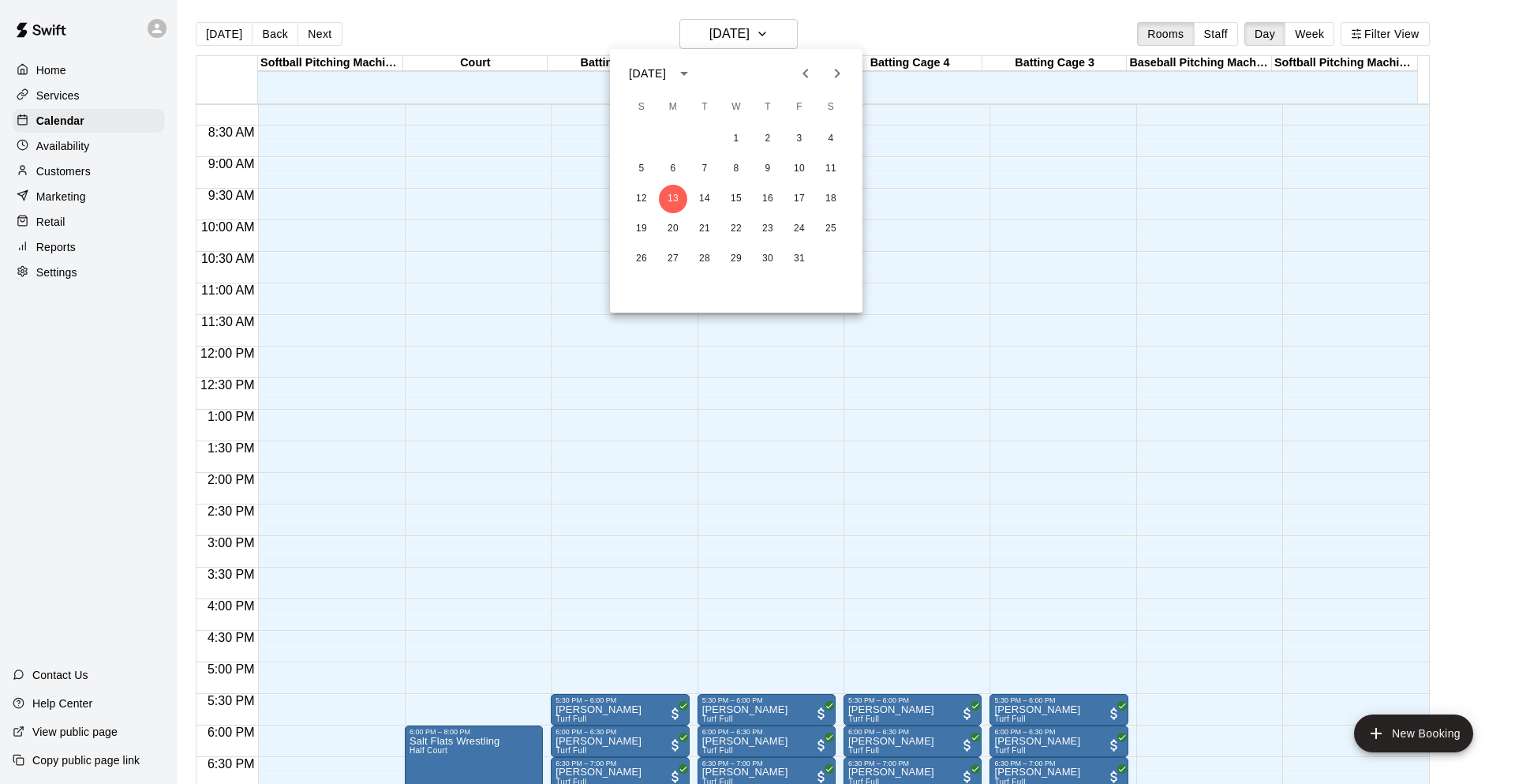
click at [842, 66] on icon "Next month" at bounding box center [837, 73] width 19 height 19
click at [739, 159] on button "7" at bounding box center [736, 169] width 29 height 29
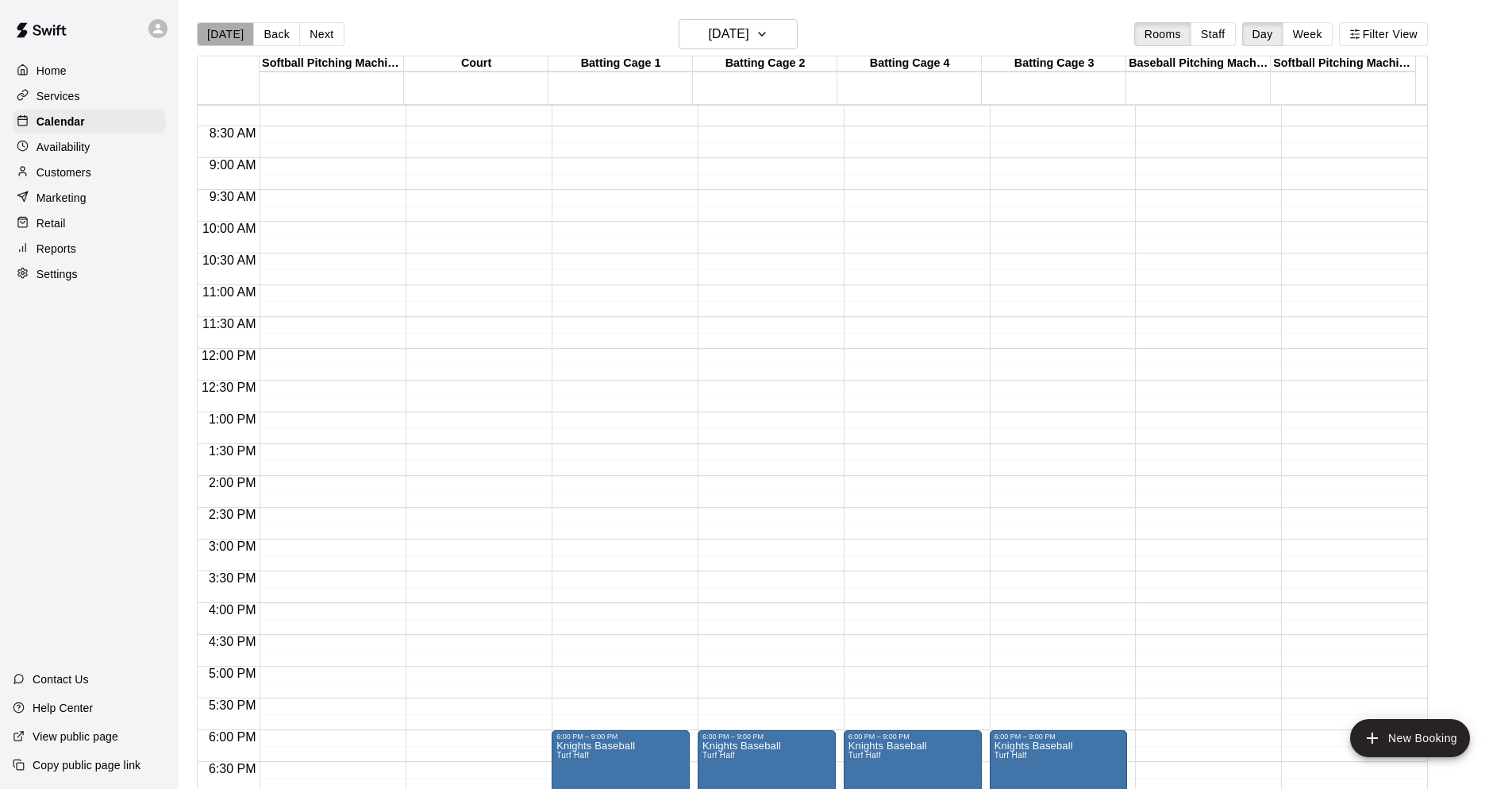
click at [241, 40] on button "Today" at bounding box center [224, 34] width 57 height 24
